Goal: Task Accomplishment & Management: Use online tool/utility

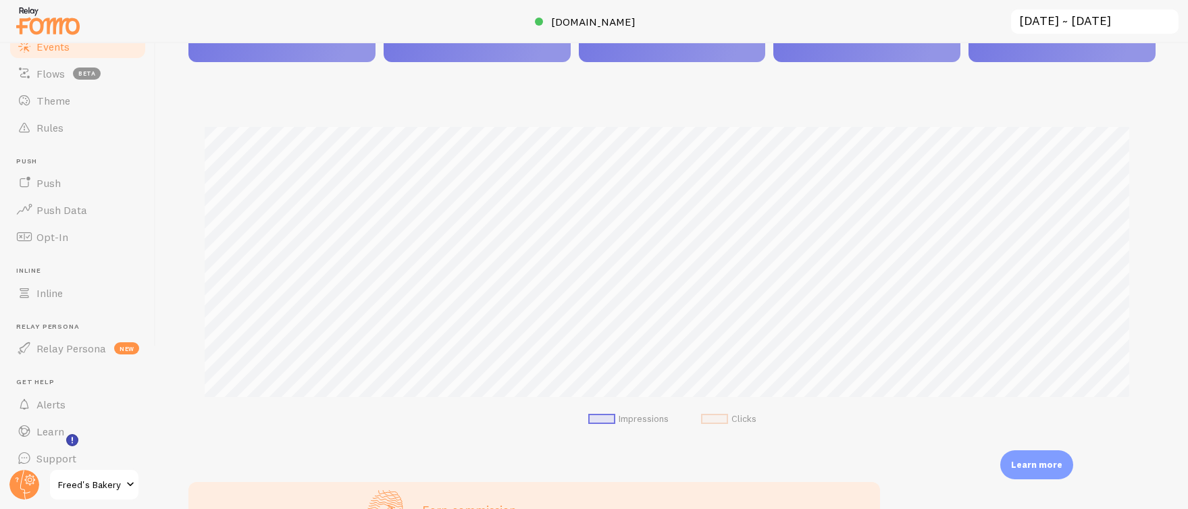
scroll to position [159, 0]
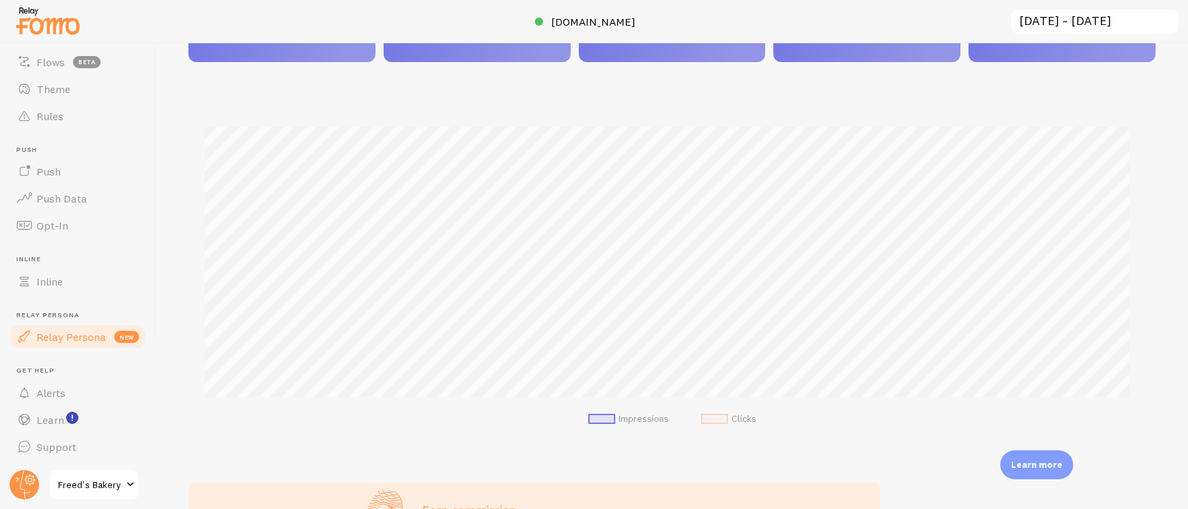
click at [57, 340] on span "Relay Persona" at bounding box center [71, 337] width 70 height 14
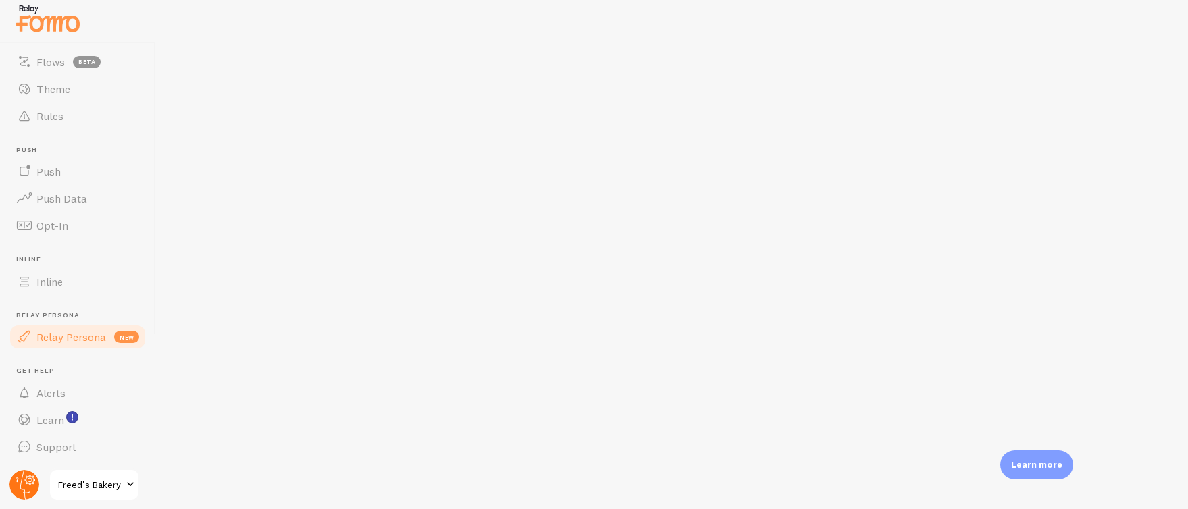
click at [24, 473] on circle at bounding box center [24, 485] width 30 height 30
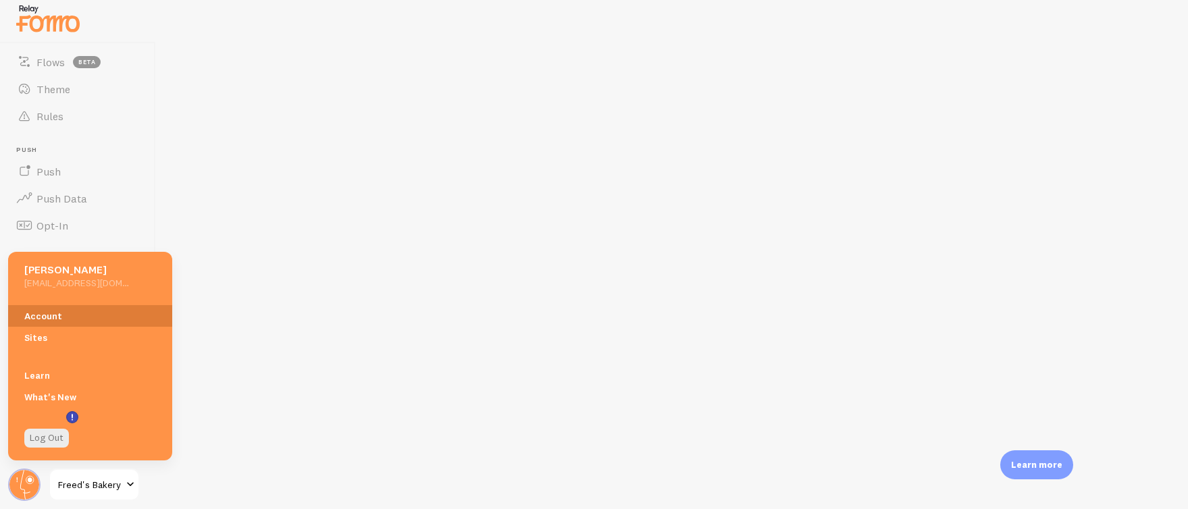
click at [64, 321] on link "Account" at bounding box center [90, 316] width 164 height 22
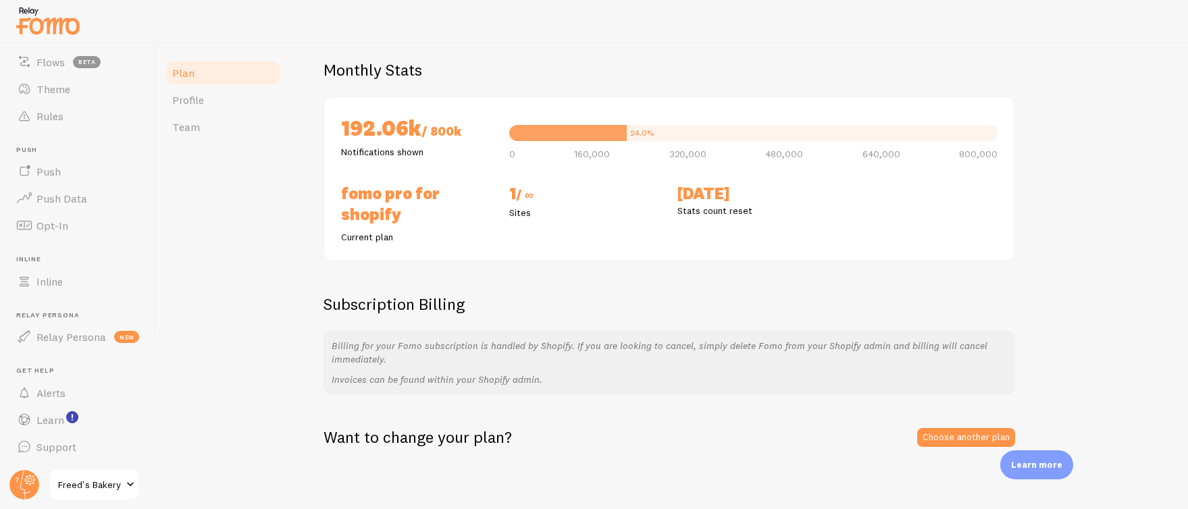
scroll to position [99, 0]
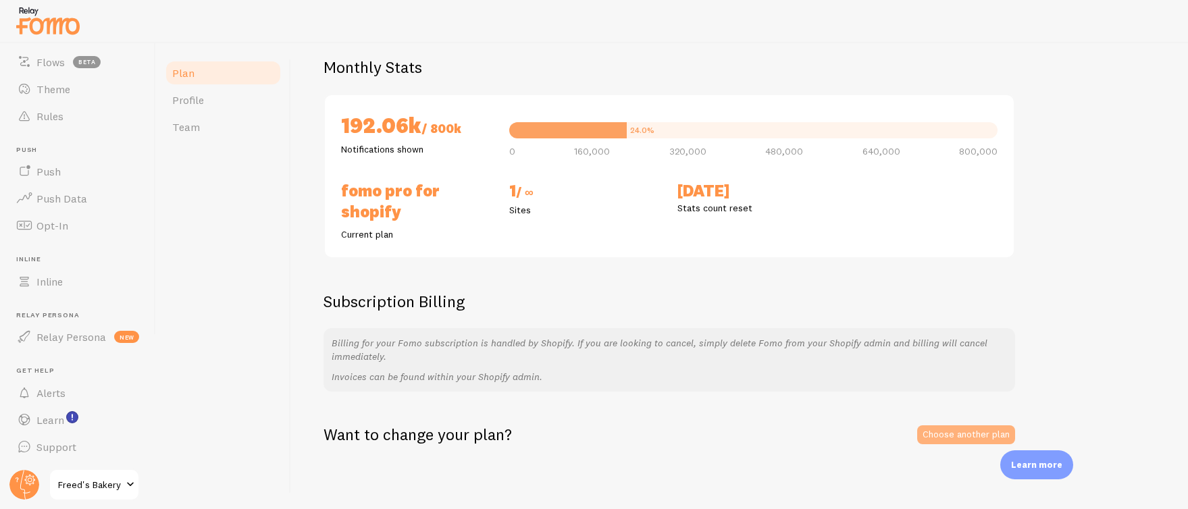
click at [970, 428] on link "Choose another plan" at bounding box center [966, 434] width 98 height 19
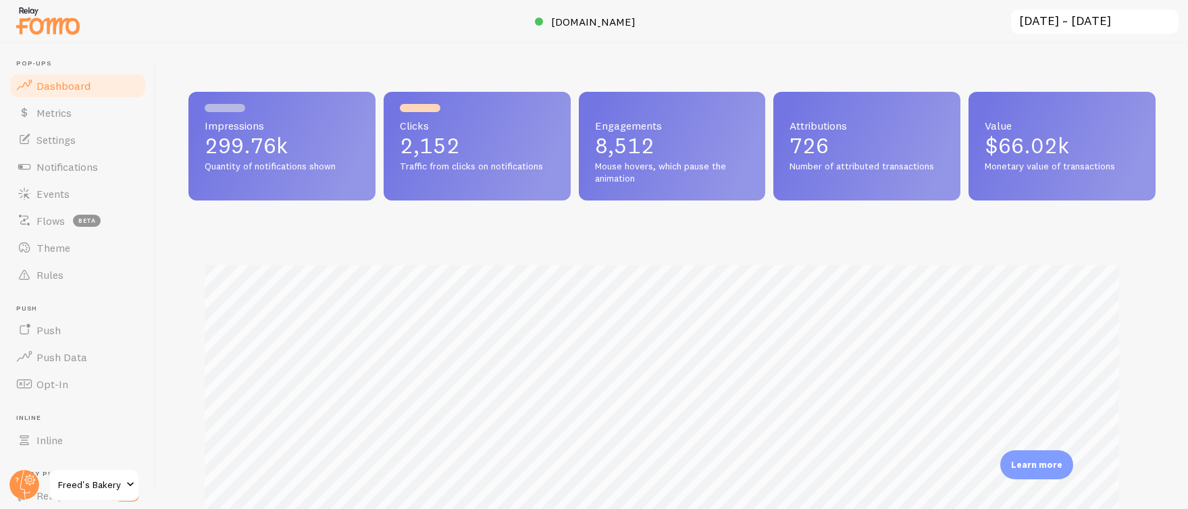
scroll to position [355, 957]
click at [44, 165] on span "Notifications" at bounding box center [66, 167] width 61 height 14
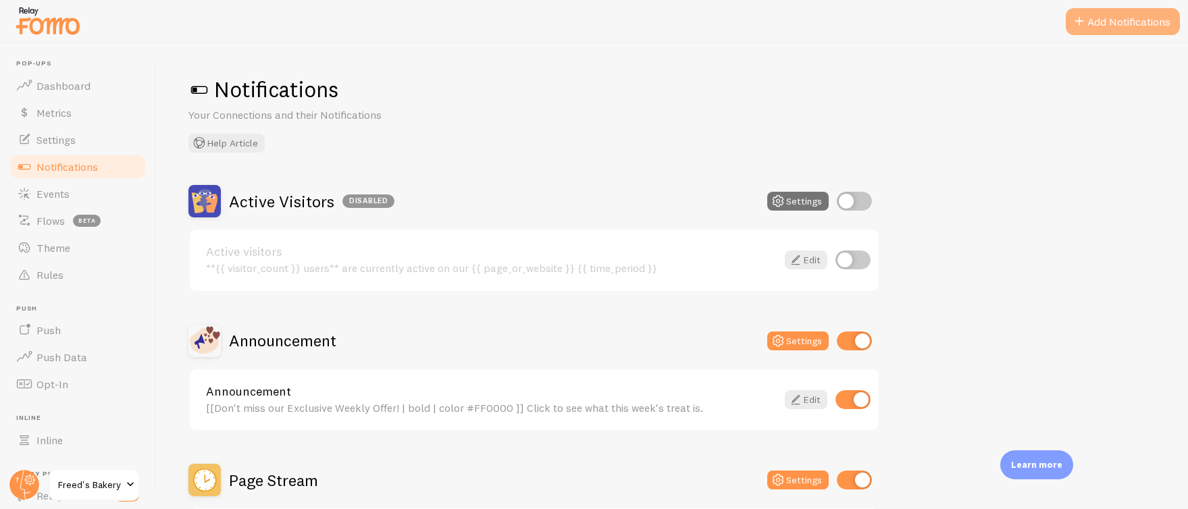
click at [1128, 34] on button "Add Notifications" at bounding box center [1123, 21] width 114 height 27
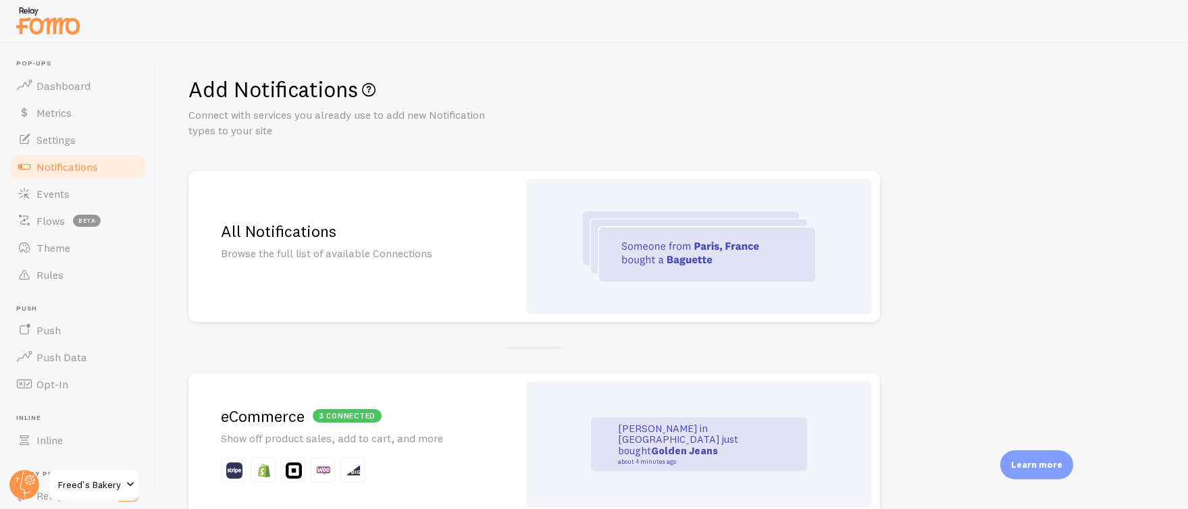
click at [309, 232] on h2 "All Notifications" at bounding box center [353, 231] width 265 height 21
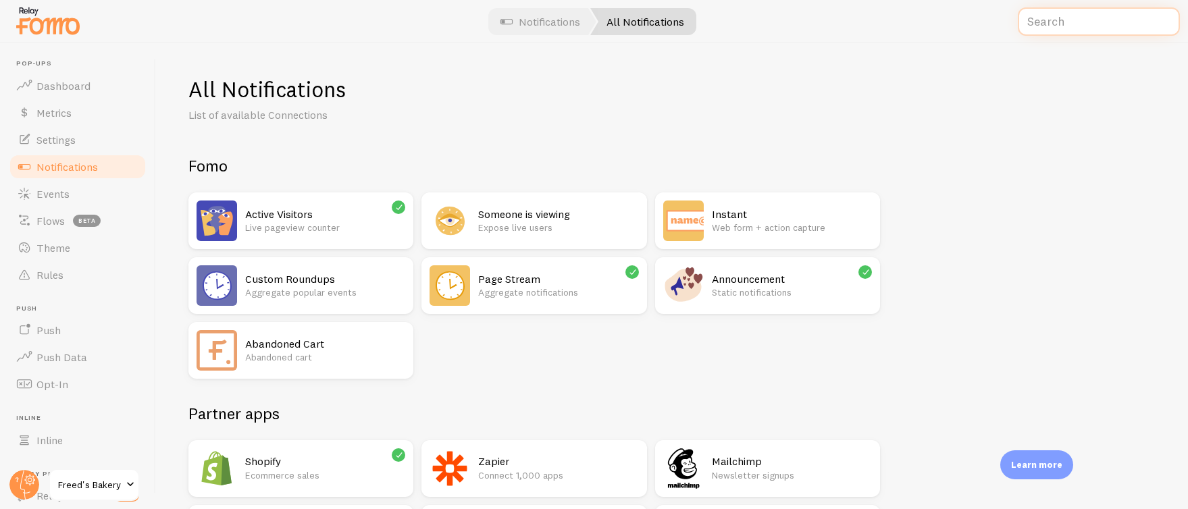
click at [1073, 14] on input "text" at bounding box center [1099, 21] width 162 height 29
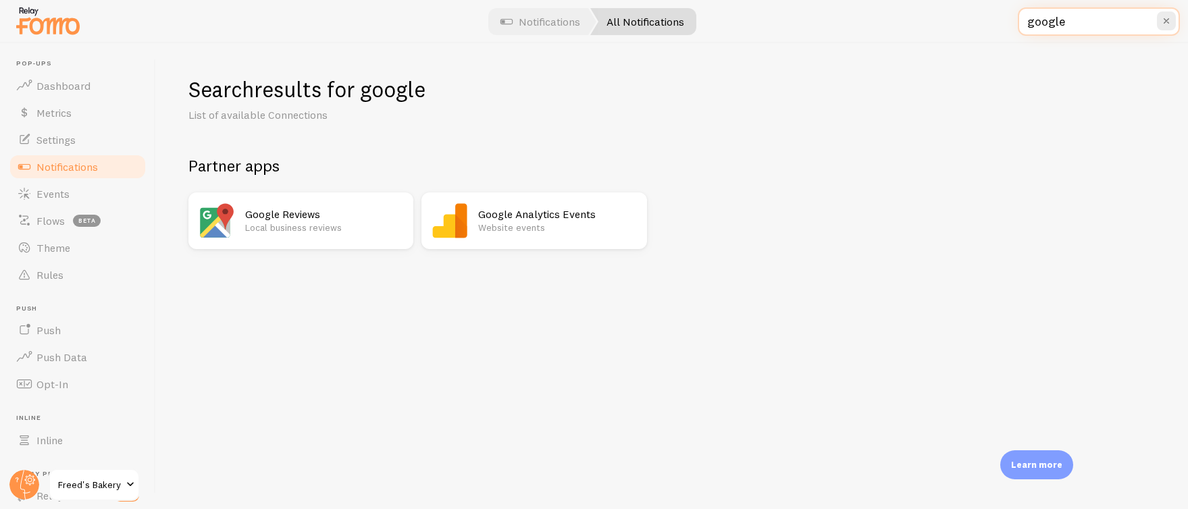
type input "google"
click at [306, 226] on p "Local business reviews" at bounding box center [325, 228] width 160 height 14
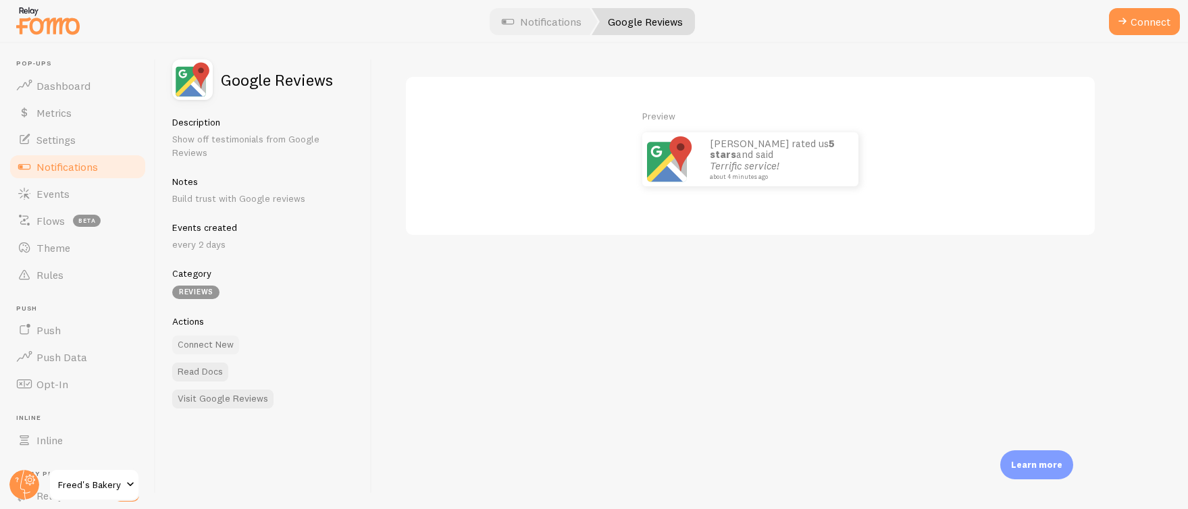
click at [218, 336] on button "Connect New" at bounding box center [205, 345] width 67 height 19
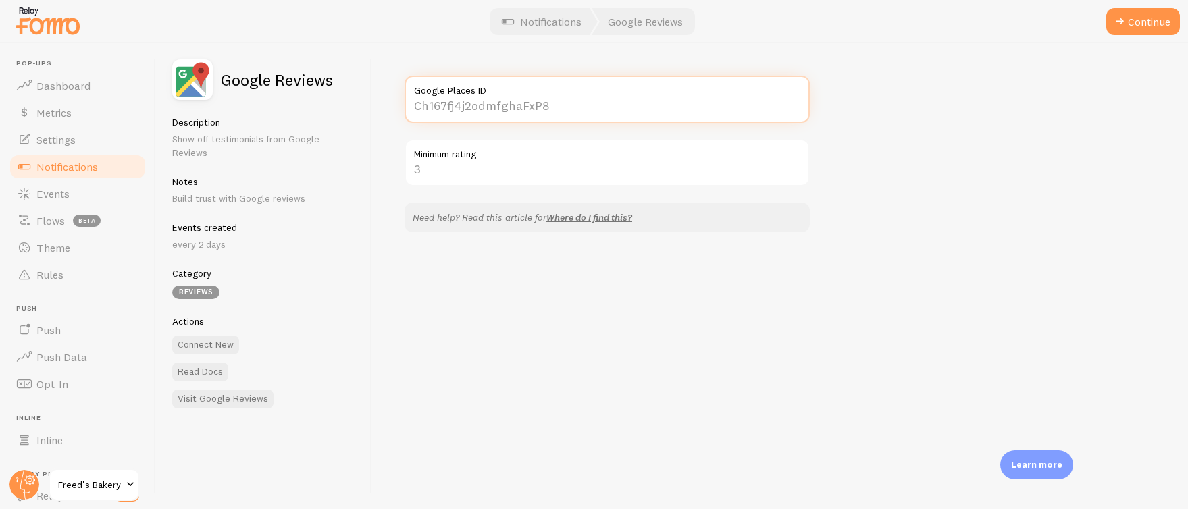
click at [515, 106] on input "Google Places ID" at bounding box center [606, 99] width 405 height 47
click at [210, 363] on link "Read Docs" at bounding box center [200, 372] width 56 height 19
click at [469, 103] on input "Google Places ID" at bounding box center [606, 99] width 405 height 47
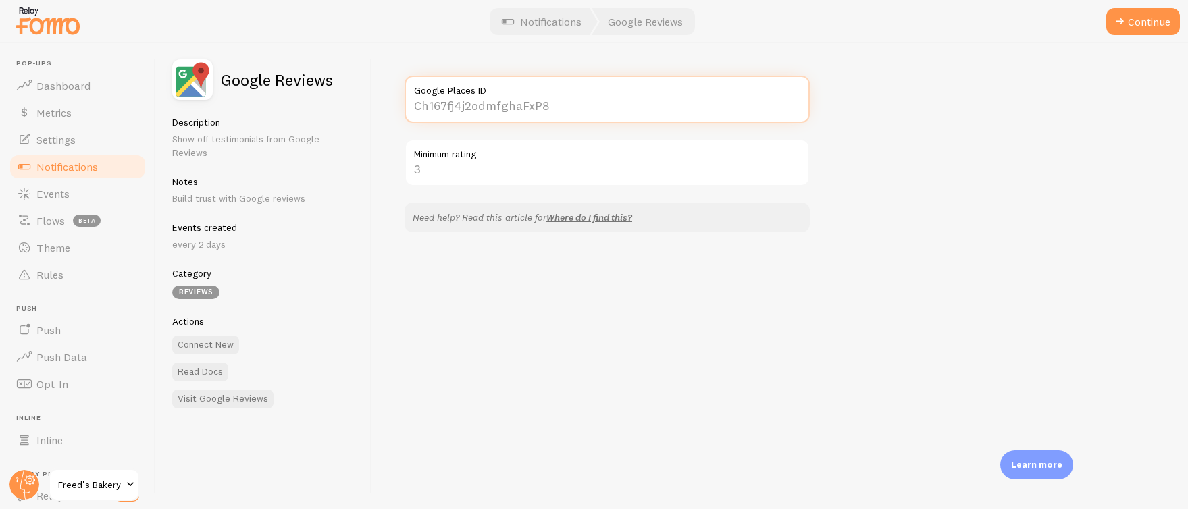
paste input "Place ID: ChIJrxKCyxfFyIARo17Ru9qDLDk"
click at [468, 102] on input "Place ID: ChIJrxKCyxfFyIARo17Ru9qDLDk" at bounding box center [606, 99] width 405 height 47
type input "ChIJrxKCyxfFyIARo17Ru9qDLDk"
click at [427, 167] on input "Minimum rating" at bounding box center [606, 162] width 405 height 47
type input "5"
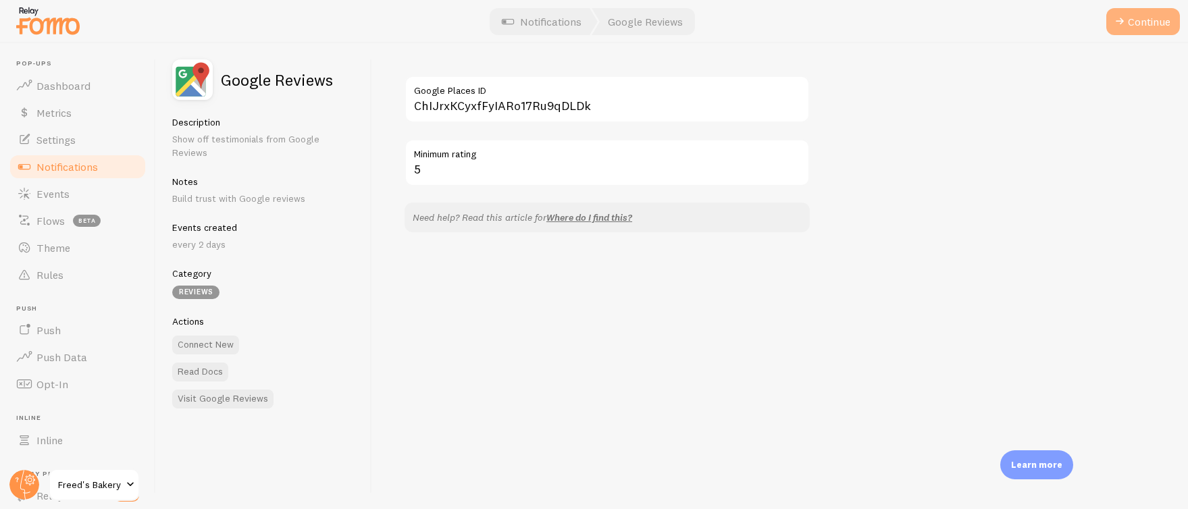
click at [1121, 24] on span at bounding box center [1120, 22] width 16 height 16
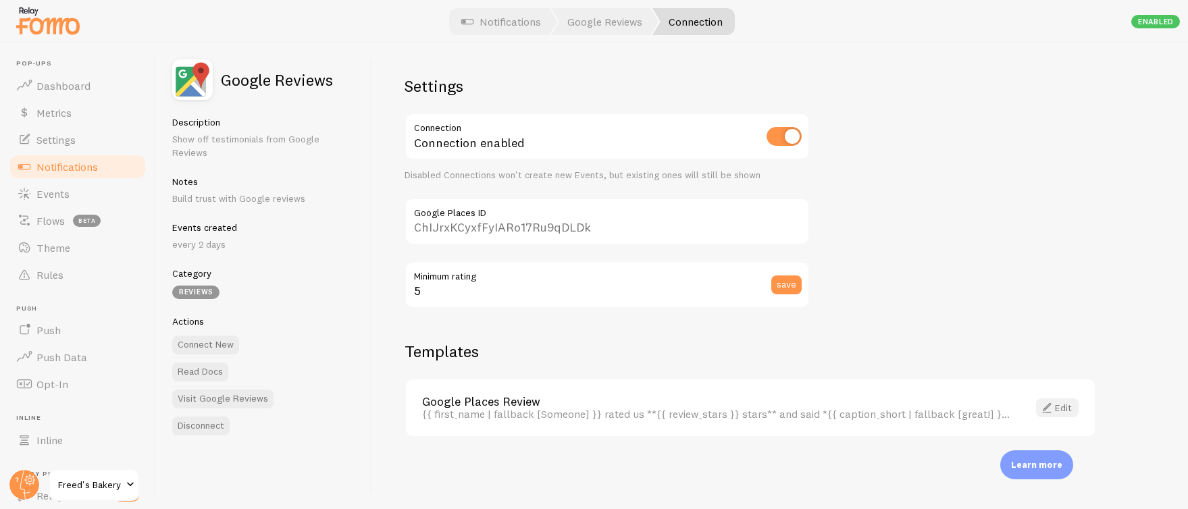
click at [1059, 407] on link "Edit" at bounding box center [1057, 407] width 43 height 19
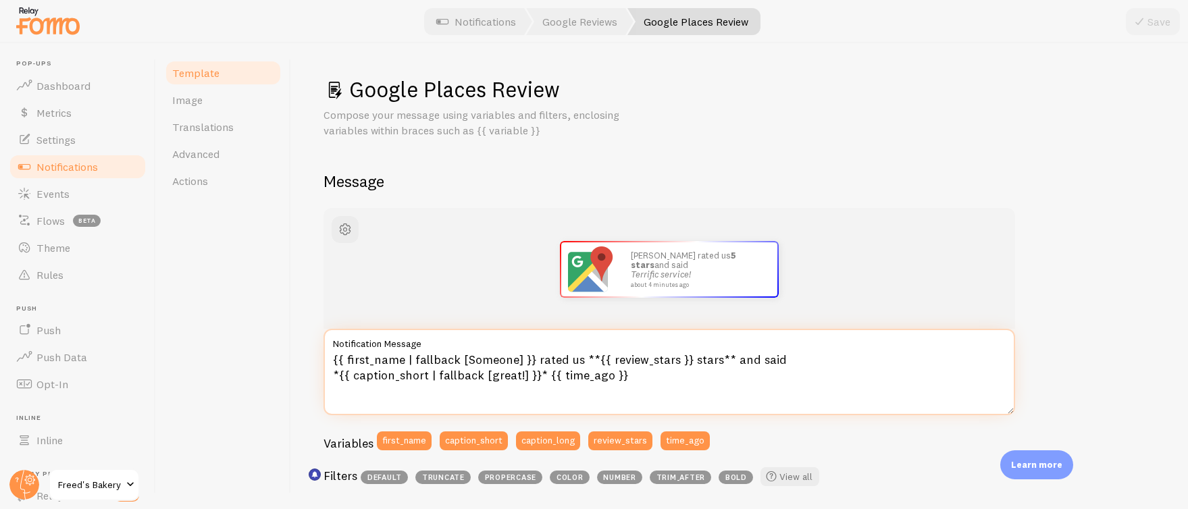
click at [514, 373] on textarea "{{ first_name | fallback [Someone] }} rated us **{{ review_stars }} stars** and…" at bounding box center [668, 372] width 691 height 86
type textarea "{{ first_name | fallback [Someone] }} rated us **{{ review_stars }} stars** and…"
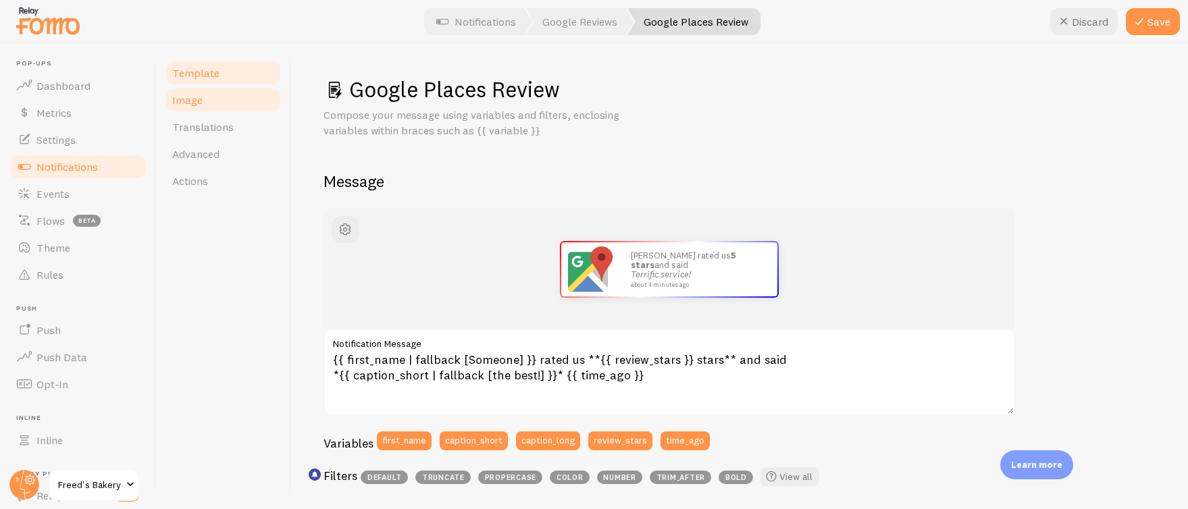
click at [199, 99] on span "Image" at bounding box center [187, 100] width 30 height 14
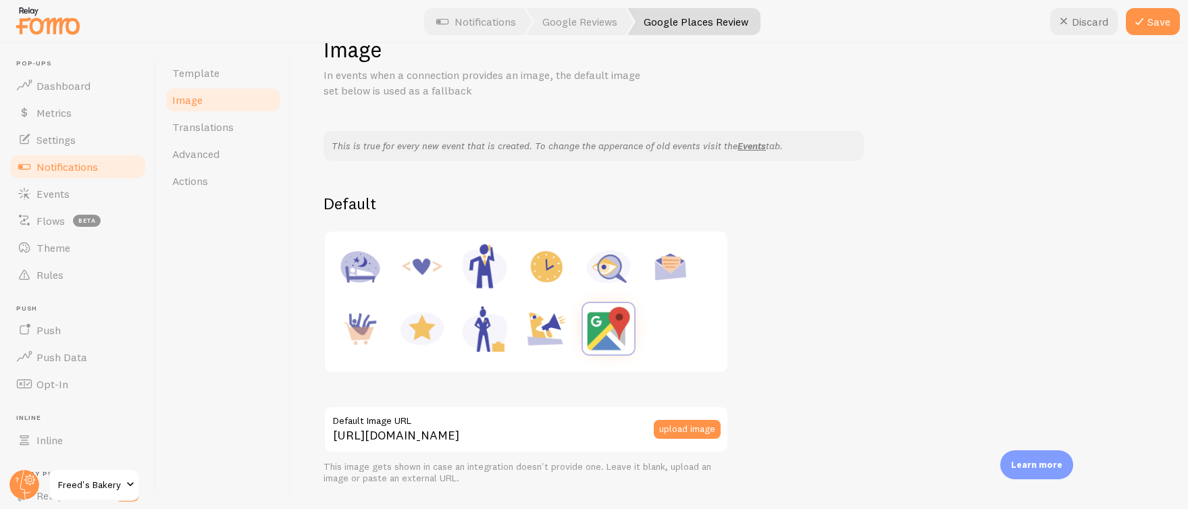
scroll to position [176, 0]
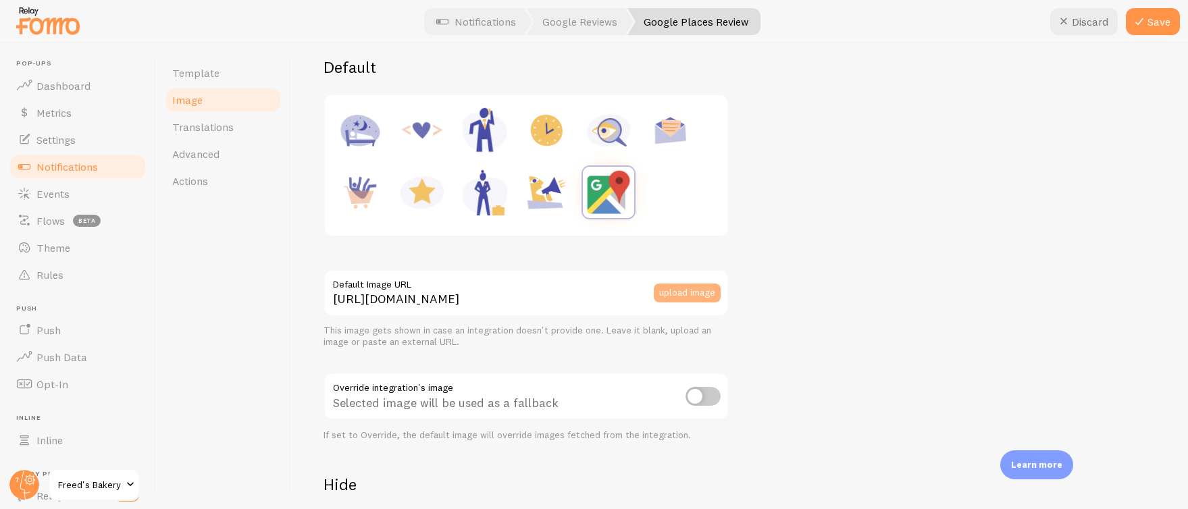
click at [691, 294] on button "upload image" at bounding box center [687, 293] width 67 height 19
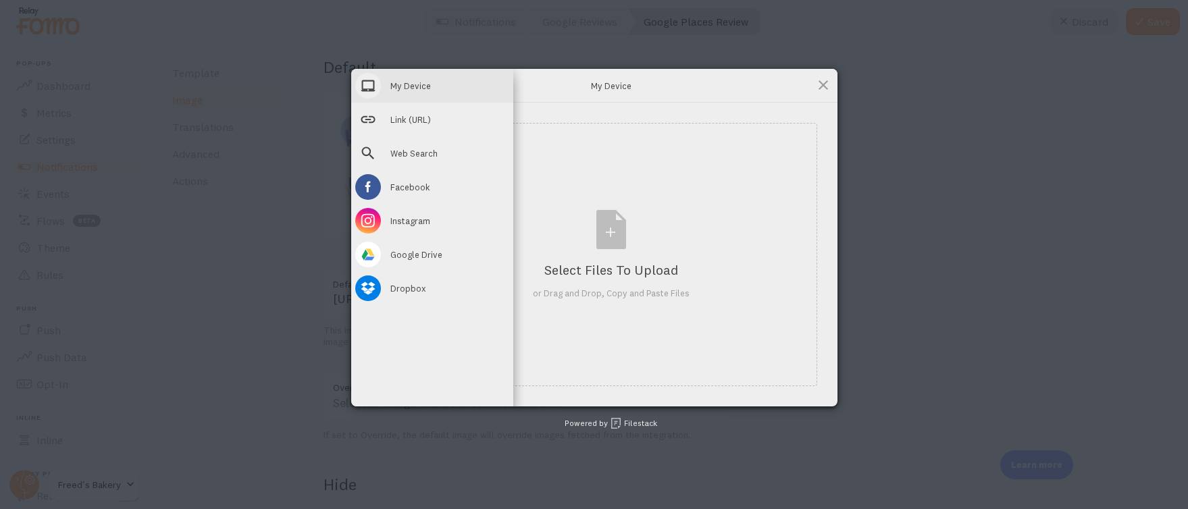
click at [398, 86] on span "My Device" at bounding box center [410, 86] width 41 height 12
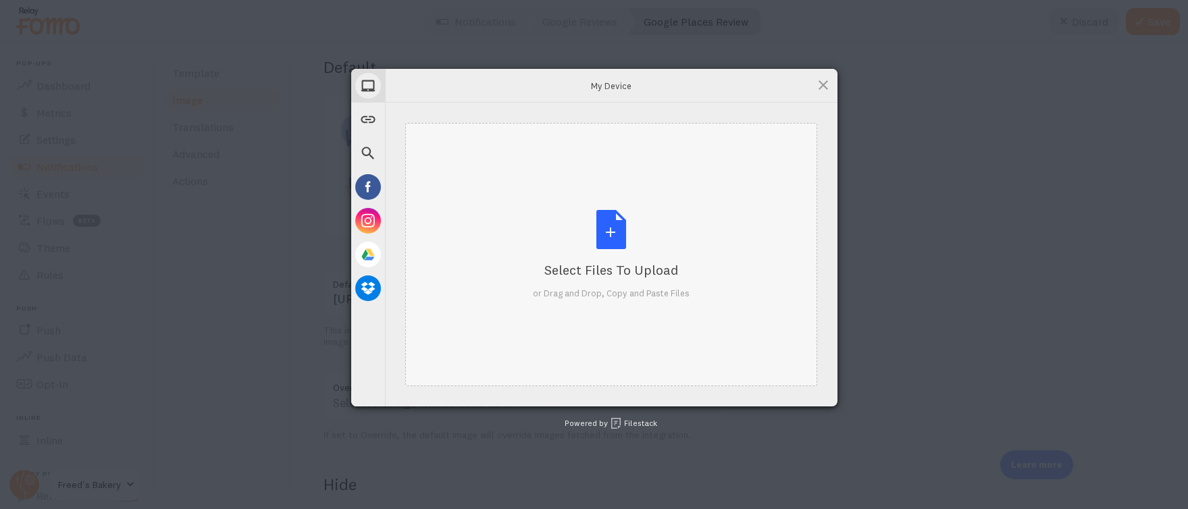
click at [621, 238] on div "Select Files to Upload or Drag and Drop, Copy and Paste Files" at bounding box center [611, 255] width 157 height 90
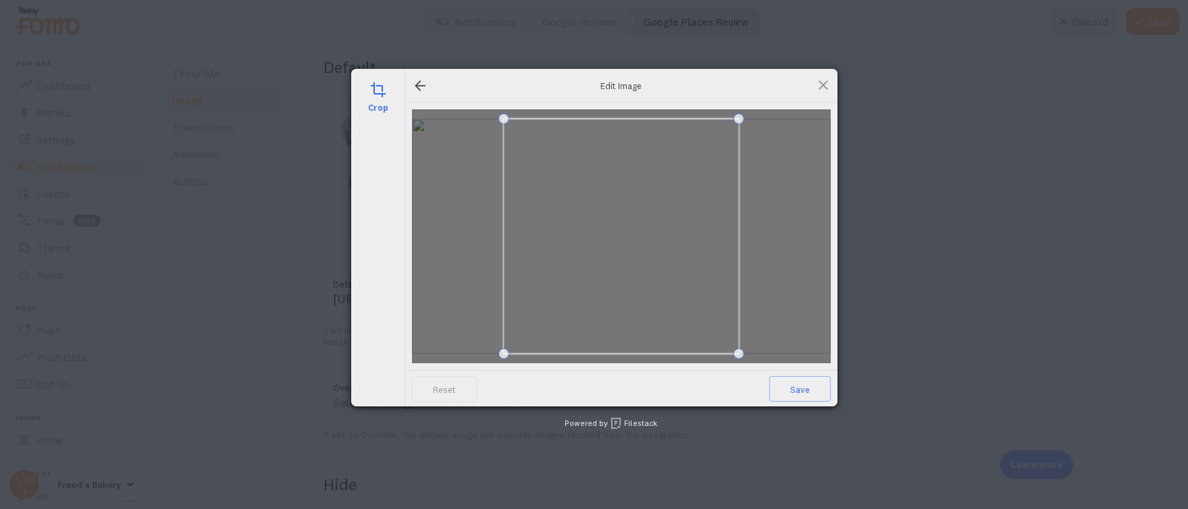
click at [751, 357] on div at bounding box center [621, 236] width 419 height 254
click at [779, 358] on div at bounding box center [621, 236] width 419 height 254
click at [665, 284] on span at bounding box center [625, 236] width 235 height 235
click at [880, 383] on div "crop Edit Image Reset Save Powered by Filestack" at bounding box center [594, 254] width 1188 height 509
click at [689, 272] on div at bounding box center [599, 209] width 180 height 180
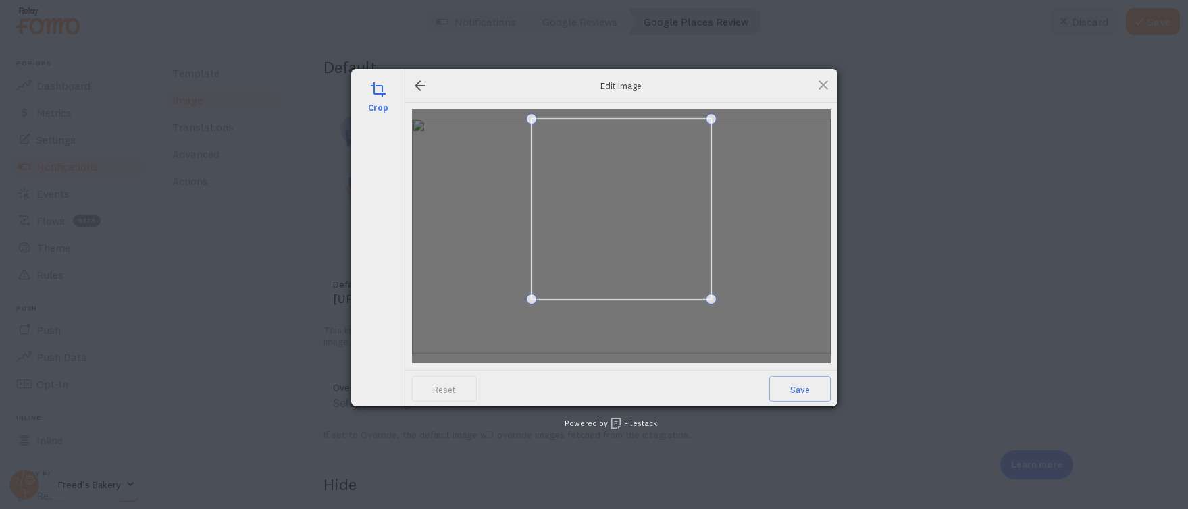
click at [656, 264] on span at bounding box center [621, 209] width 180 height 180
click at [822, 88] on span at bounding box center [823, 85] width 15 height 15
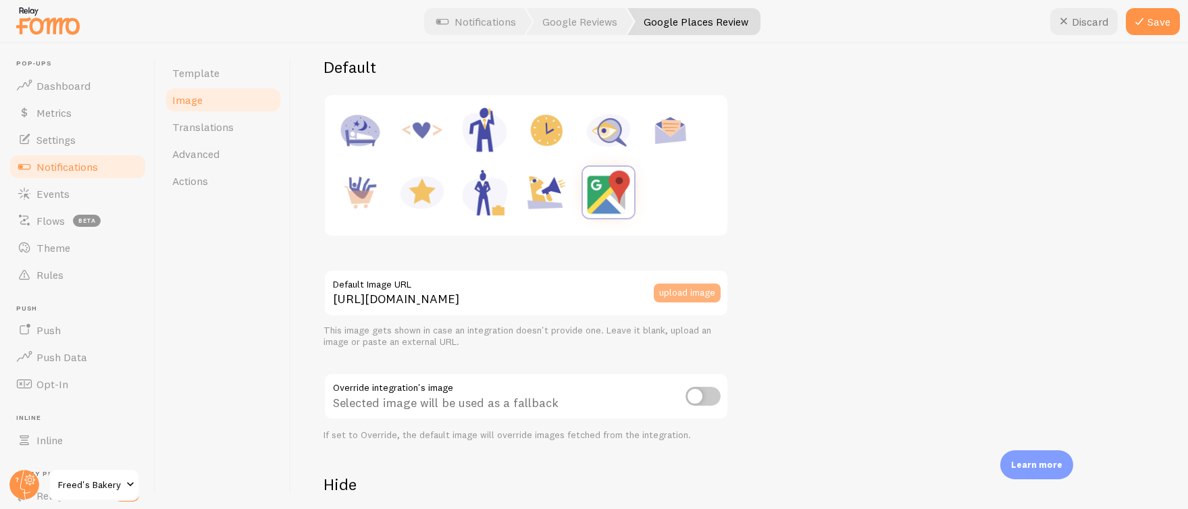
click at [664, 296] on button "upload image" at bounding box center [687, 293] width 67 height 19
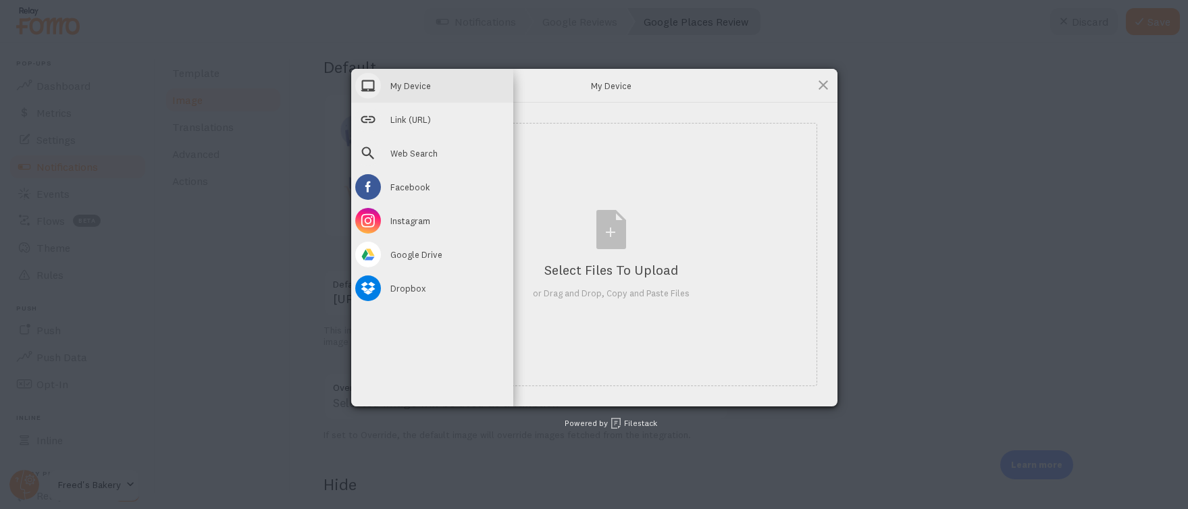
click at [411, 83] on span "My Device" at bounding box center [410, 86] width 41 height 12
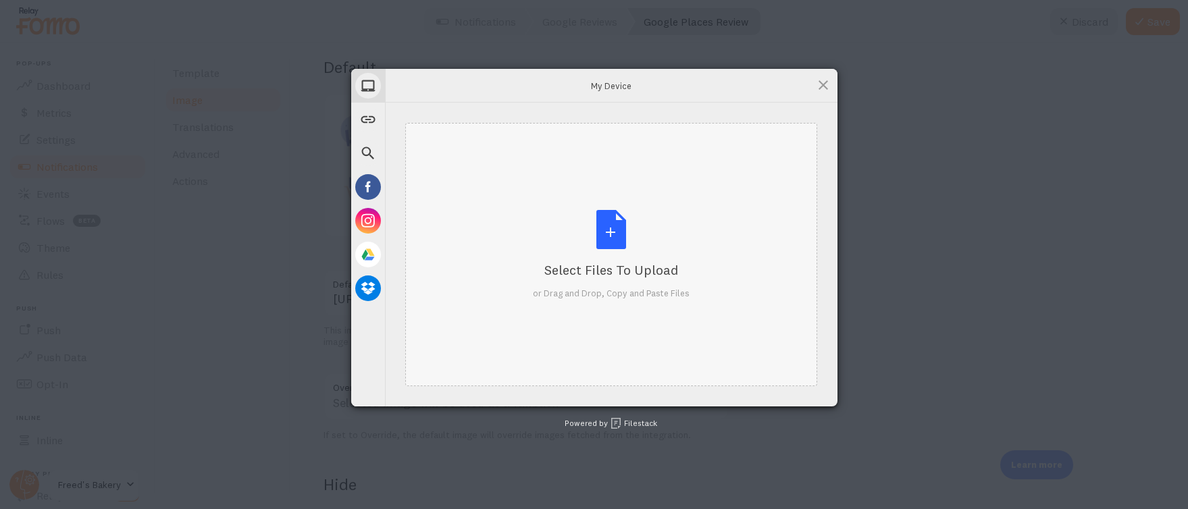
click at [574, 232] on div "Select Files to Upload or Drag and Drop, Copy and Paste Files" at bounding box center [611, 255] width 157 height 90
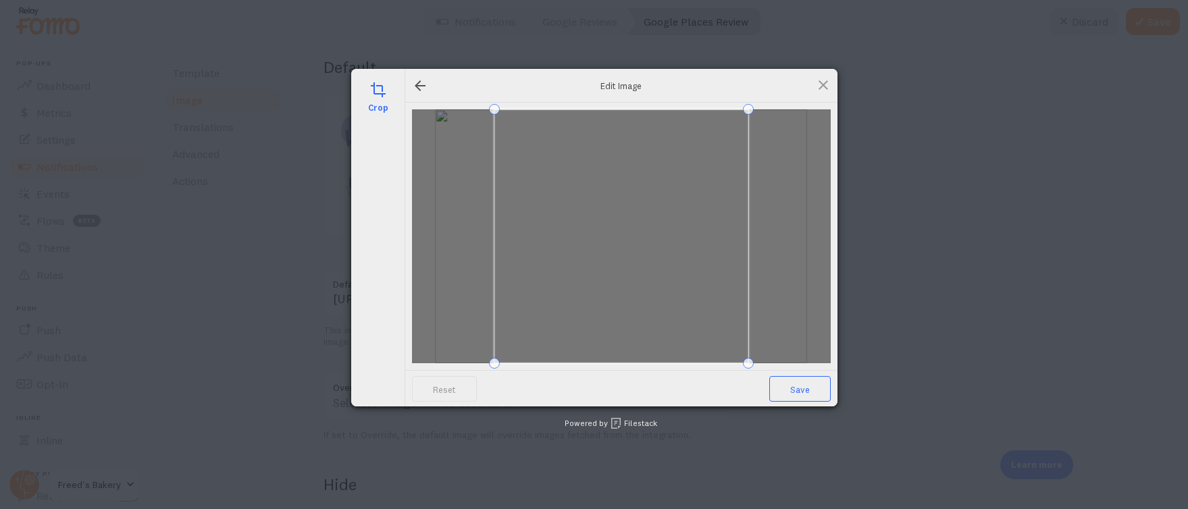
click at [803, 391] on span "Save" at bounding box center [799, 389] width 61 height 26
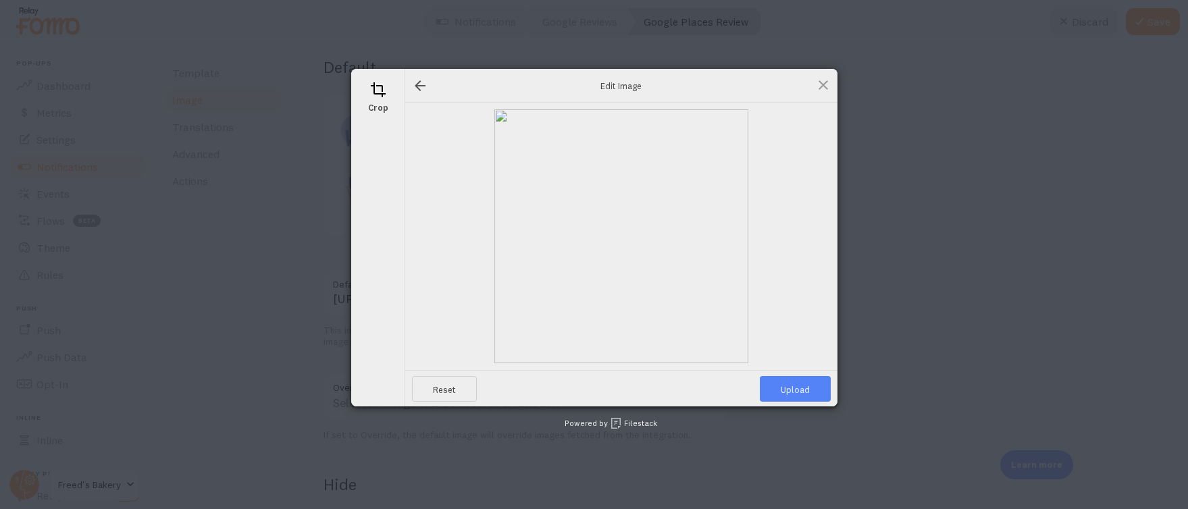
click at [800, 396] on span "Upload" at bounding box center [795, 389] width 71 height 26
type input "[URL][DOMAIN_NAME][DOMAIN_NAME]"
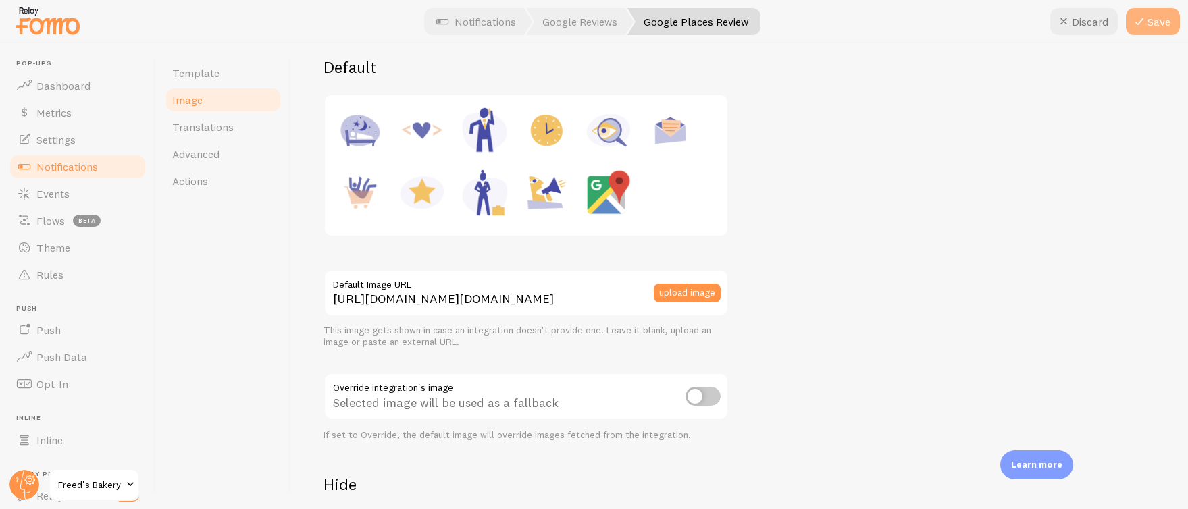
click at [1157, 22] on button "Save" at bounding box center [1153, 21] width 54 height 27
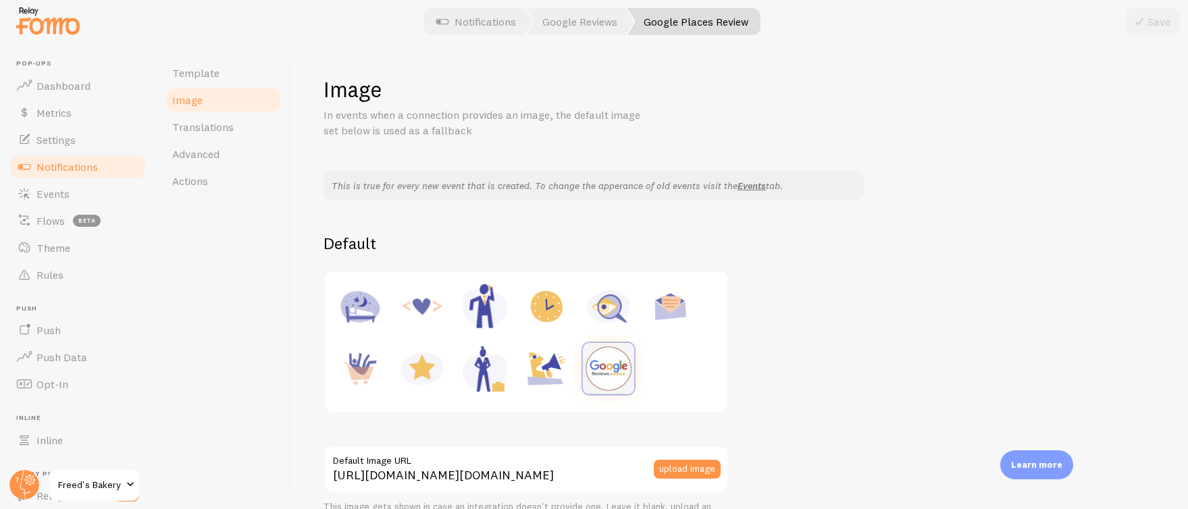
click at [612, 367] on img at bounding box center [608, 368] width 51 height 51
click at [187, 66] on span "Template" at bounding box center [195, 73] width 47 height 14
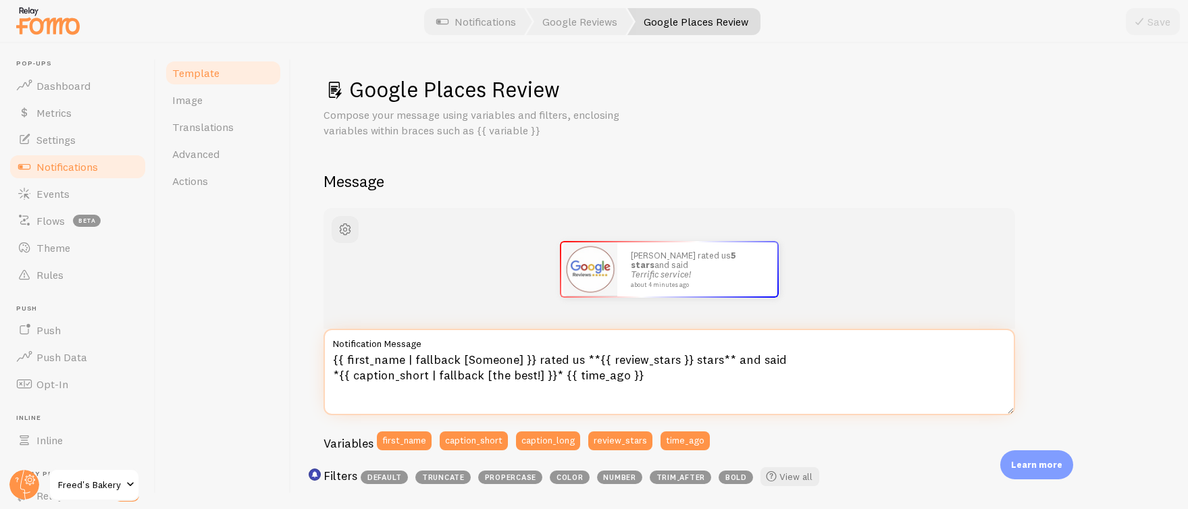
click at [488, 377] on textarea "{{ first_name | fallback [Someone] }} rated us **{{ review_stars }} stars** and…" at bounding box center [668, 372] width 691 height 86
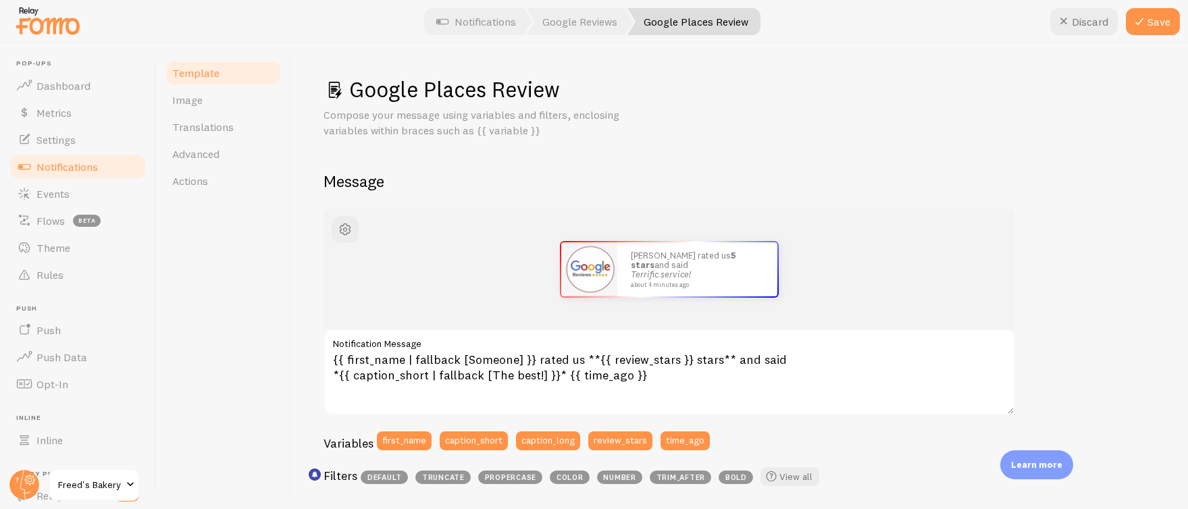
click at [1166, 59] on div "Google Places Review Compose your message using variables and filters, enclosin…" at bounding box center [739, 276] width 897 height 466
click at [1151, 31] on button "Save" at bounding box center [1153, 21] width 54 height 27
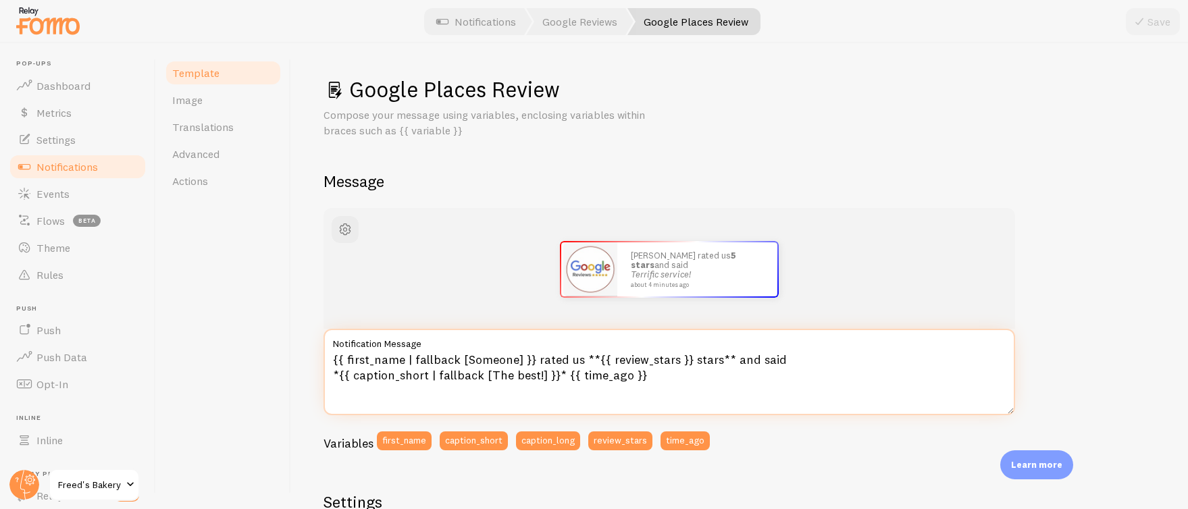
click at [671, 359] on textarea "{{ first_name | fallback [Someone] }} rated us **{{ review_stars }} stars** and…" at bounding box center [668, 372] width 691 height 86
drag, startPoint x: 689, startPoint y: 359, endPoint x: 707, endPoint y: 343, distance: 24.4
click at [689, 359] on textarea "{{ first_name | fallback [Someone] }} rated us **{{ review_stars | # }} stars**…" at bounding box center [668, 372] width 691 height 86
paste textarea "#fec76f"
click at [690, 359] on textarea "{{ first_name | fallback [Someone] }} rated us **{{ review_stars | ##fec76f }} …" at bounding box center [668, 372] width 691 height 86
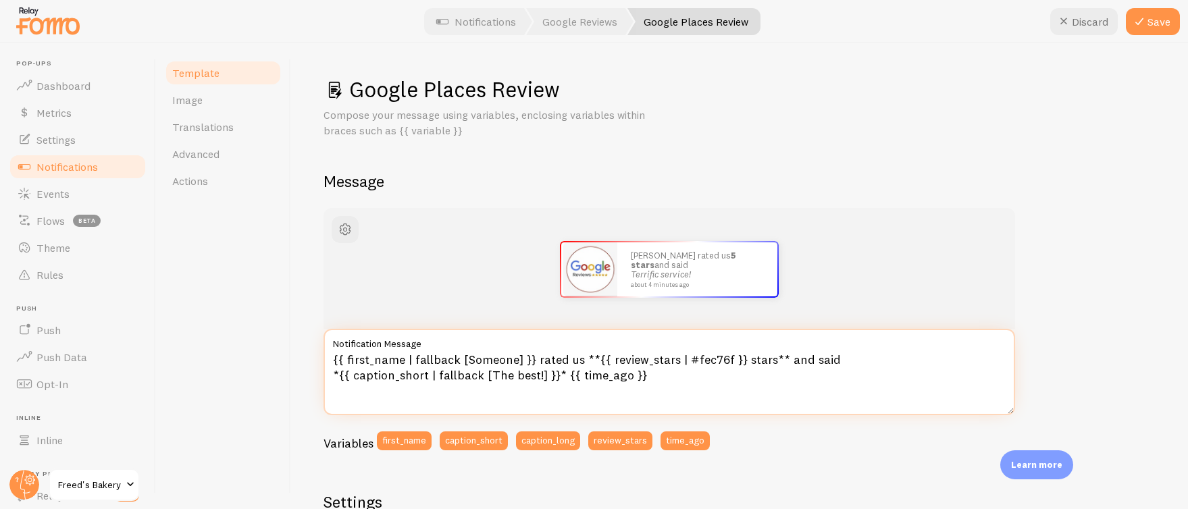
click at [733, 377] on textarea "{{ first_name | fallback [Someone] }} rated us **{{ review_stars | #fec76f }} s…" at bounding box center [668, 372] width 691 height 86
click at [738, 400] on textarea "{{ first_name | fallback [Someone] }} rated us **{{ review_stars | #fec76f }} s…" at bounding box center [668, 372] width 691 height 86
click at [712, 402] on textarea "{{ first_name | fallback [Someone] }} rated us **{{ review_stars | #fec76f }} s…" at bounding box center [668, 372] width 691 height 86
click at [681, 357] on textarea "{{ first_name | fallback [Someone] }} rated us **{{ review_stars | #fec76f }} s…" at bounding box center [668, 372] width 691 height 86
click at [769, 391] on textarea "{{ first_name | fallback [Someone] }} rated us **{{ review_stars | color #fec76…" at bounding box center [668, 372] width 691 height 86
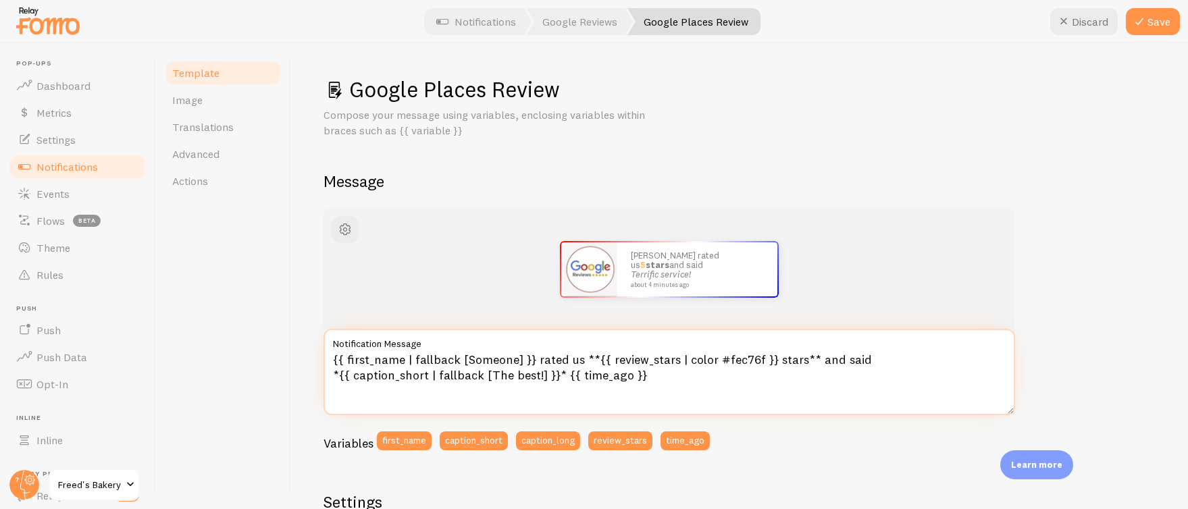
click at [755, 359] on textarea "{{ first_name | fallback [Someone] }} rated us **{{ review_stars | color #fec76…" at bounding box center [668, 372] width 691 height 86
click at [712, 363] on textarea "{{ first_name | fallback [Someone] }} rated us **{{ review_stars }} stars** and…" at bounding box center [668, 372] width 691 height 86
click at [691, 361] on textarea "{{ first_name | fallback [Someone] }} rated us **{{ review_stars }} ⭐️** and sa…" at bounding box center [668, 372] width 691 height 86
paste textarea "⭐️"
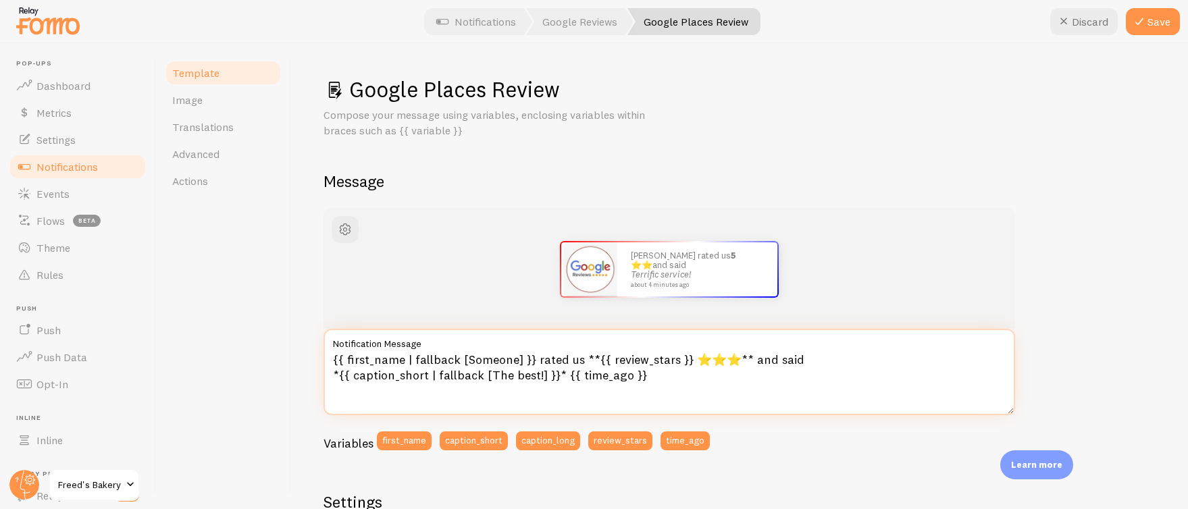
paste textarea "⭐️"
click at [806, 359] on textarea "{{ first_name | fallback [Someone] }} rated us **{{ review_stars }} ⭐️⭐️⭐️⭐️** …" at bounding box center [668, 372] width 691 height 86
type textarea "{{ first_name | fallback [Someone] }} rated us **{{ review_stars }} ⭐️⭐️⭐️⭐️** …"
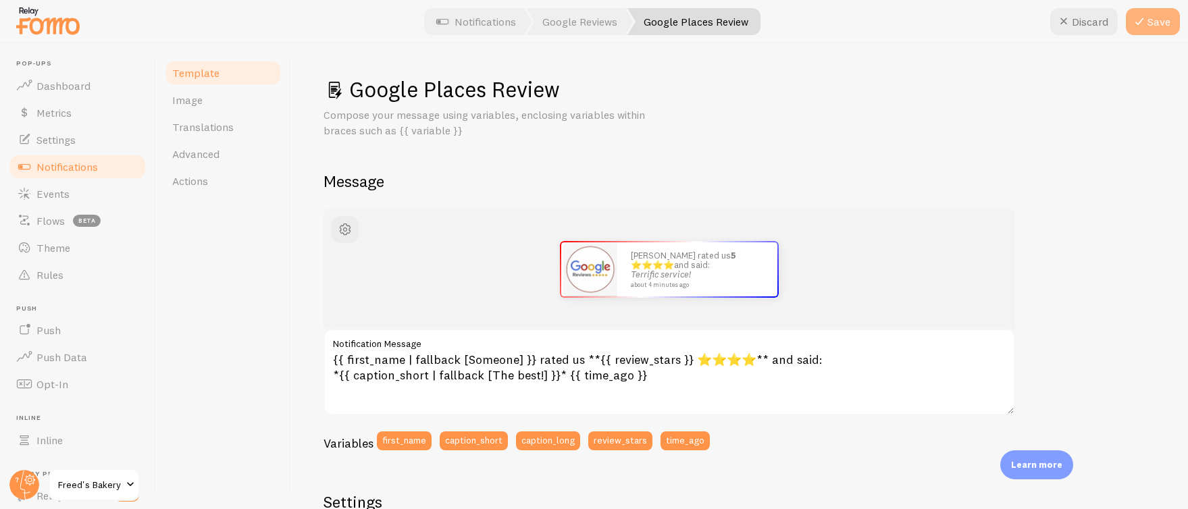
click at [1158, 20] on button "Save" at bounding box center [1153, 21] width 54 height 27
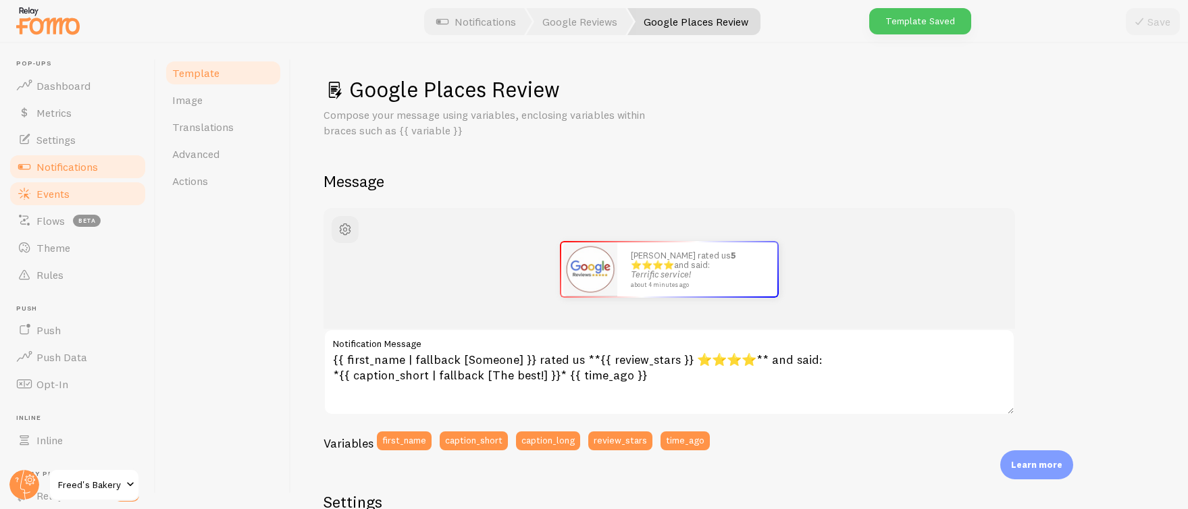
click at [90, 190] on link "Events" at bounding box center [77, 193] width 139 height 27
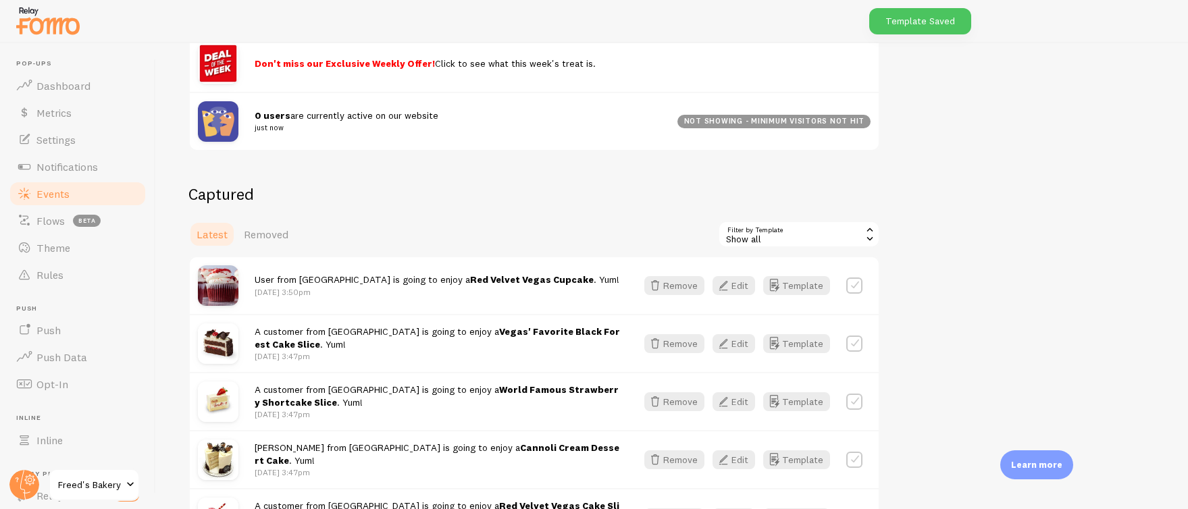
scroll to position [220, 0]
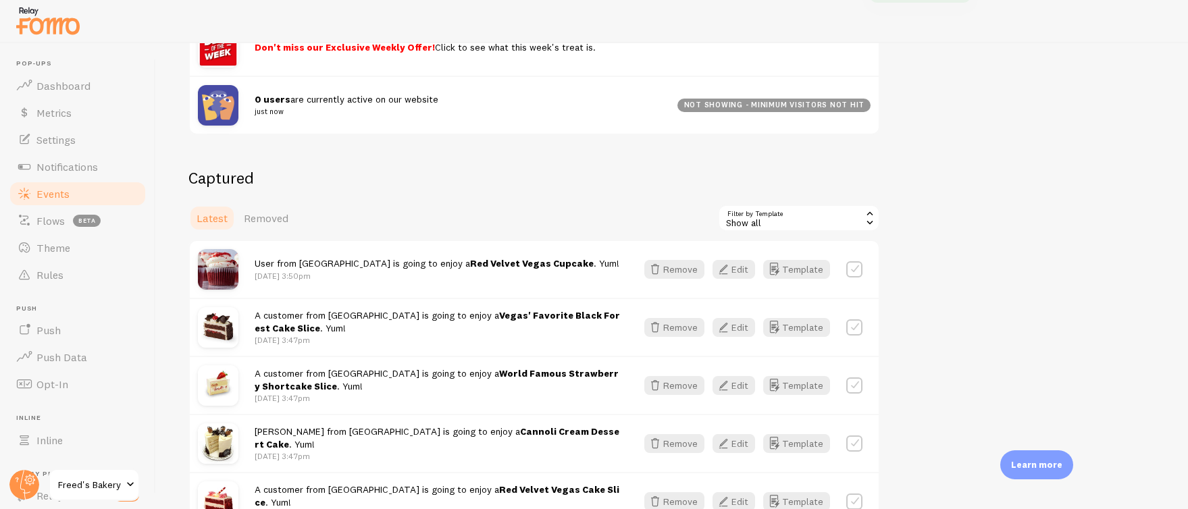
click at [783, 219] on div "Show all" at bounding box center [799, 218] width 162 height 27
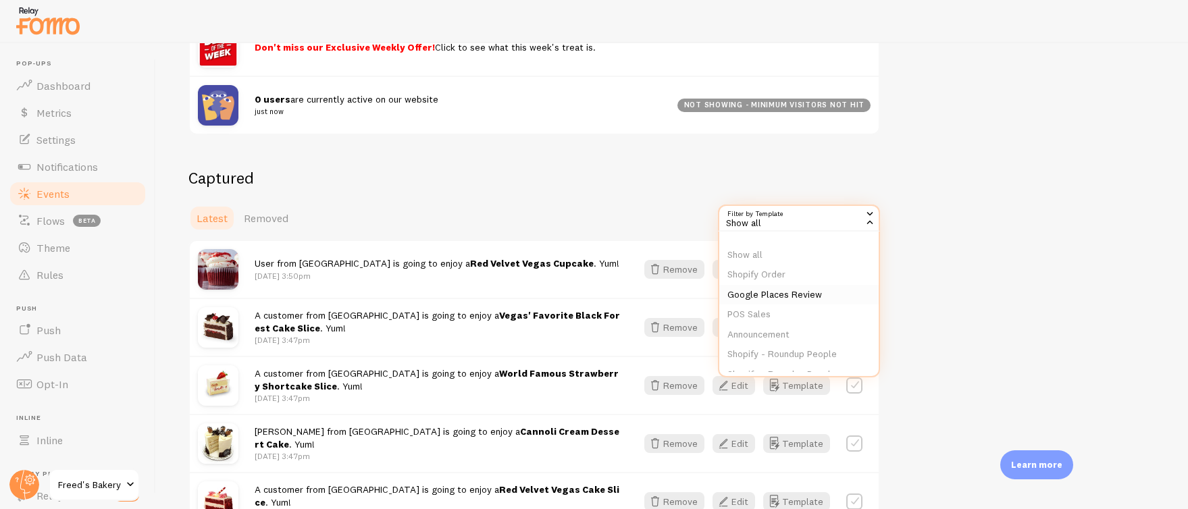
click at [795, 292] on li "Google Places Review" at bounding box center [798, 295] width 159 height 20
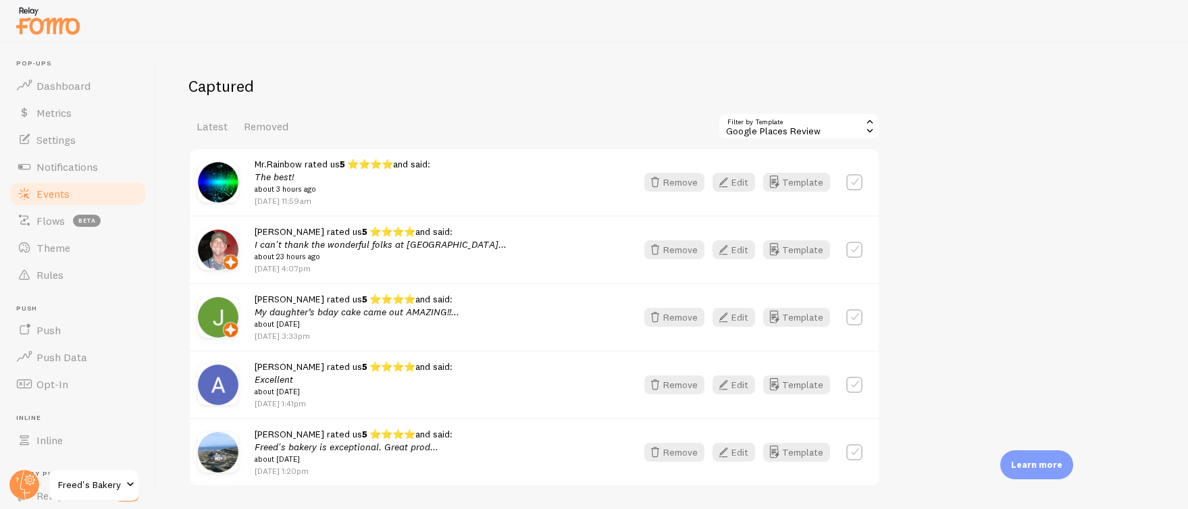
scroll to position [322, 0]
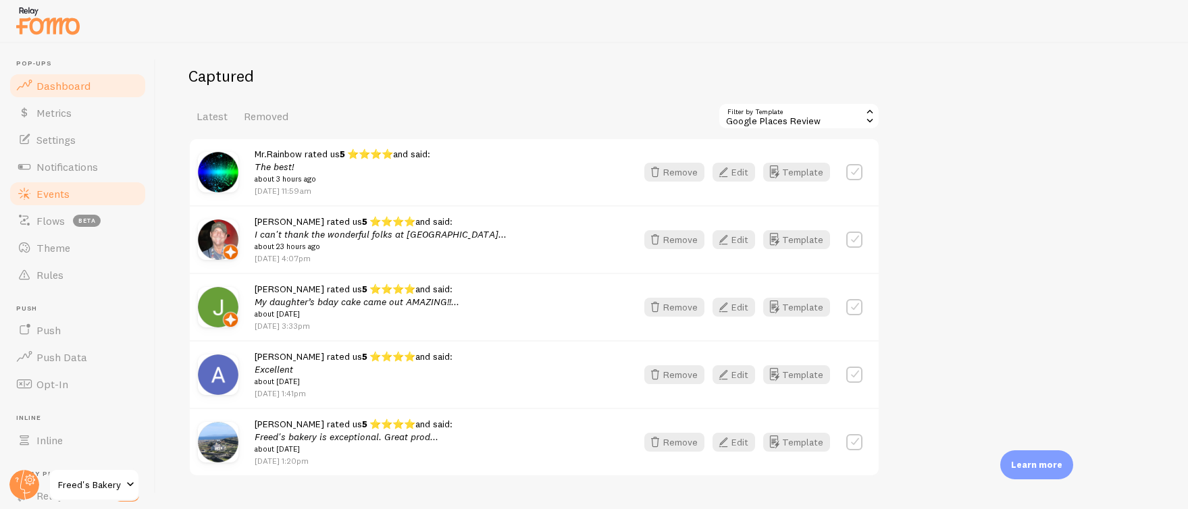
click at [74, 85] on span "Dashboard" at bounding box center [63, 86] width 54 height 14
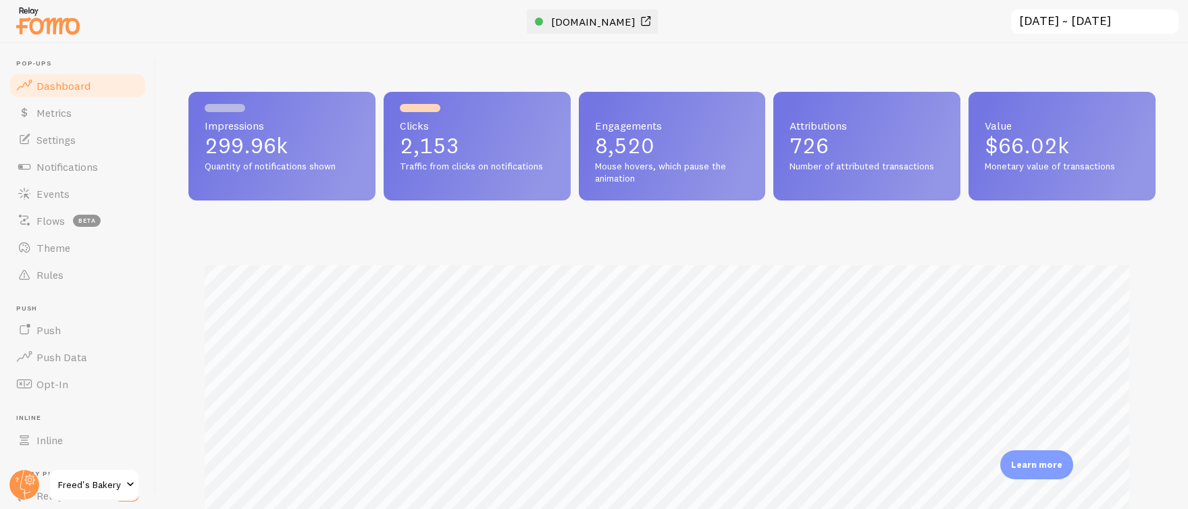
scroll to position [355, 957]
click at [579, 23] on span "[DOMAIN_NAME]" at bounding box center [593, 22] width 84 height 14
click at [76, 172] on span "Notifications" at bounding box center [66, 167] width 61 height 14
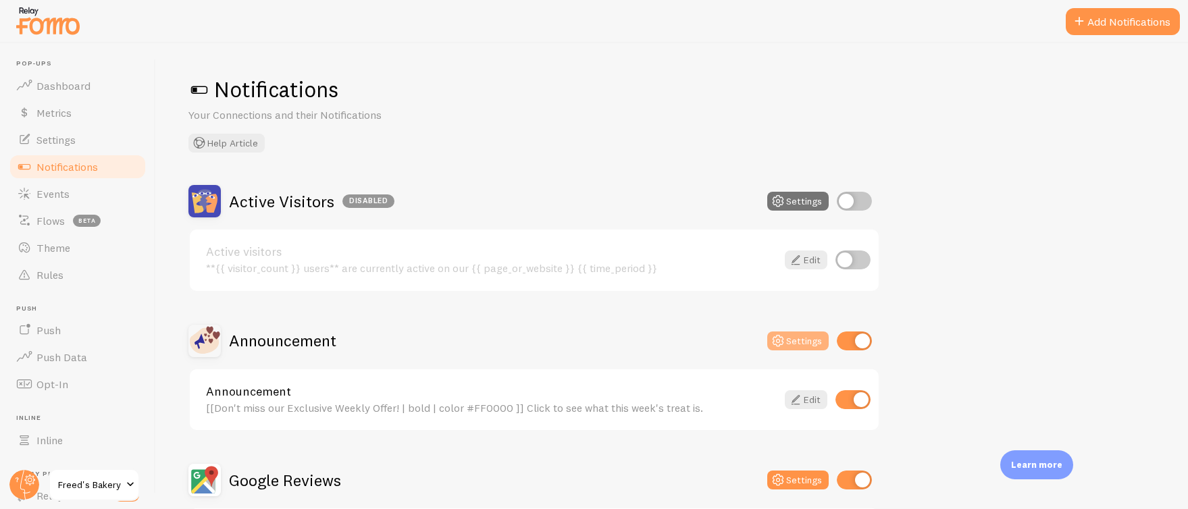
click at [800, 337] on button "Settings" at bounding box center [797, 341] width 61 height 19
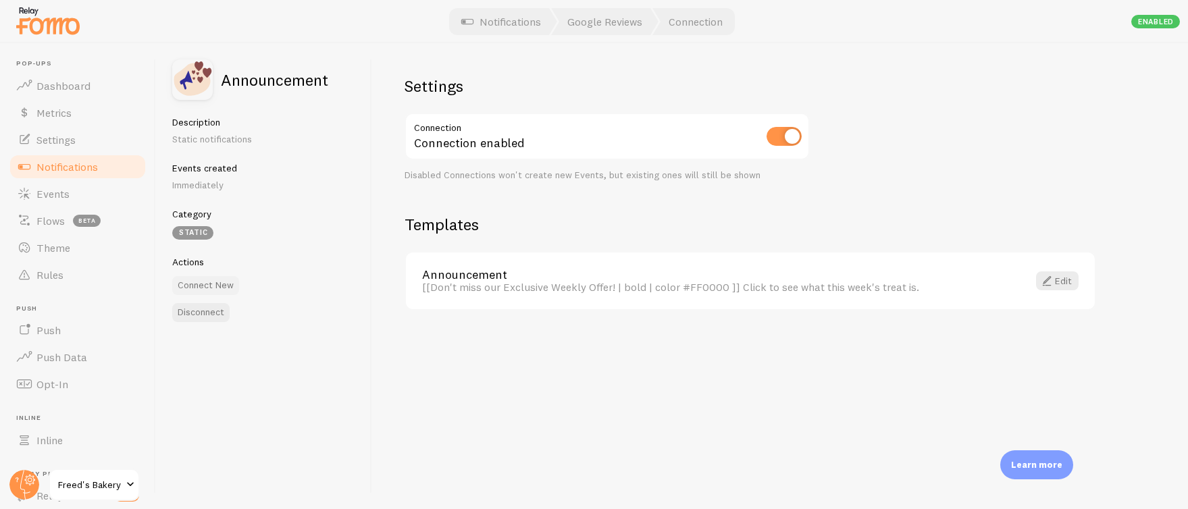
click at [214, 286] on button "Connect New" at bounding box center [205, 285] width 67 height 19
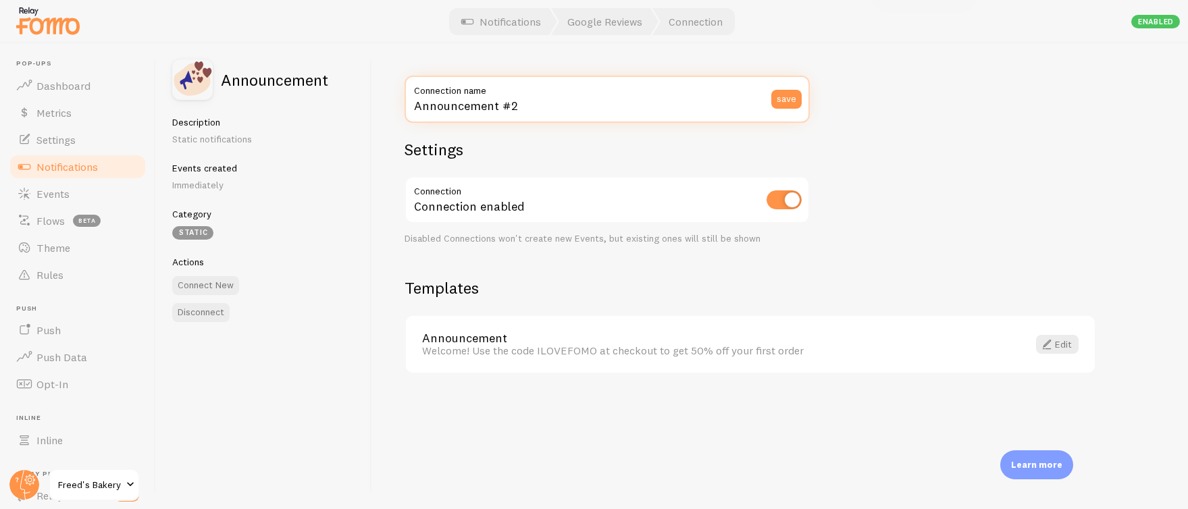
click at [494, 112] on input "Announcement #2" at bounding box center [606, 99] width 405 height 47
click at [494, 111] on input "Announcement #2" at bounding box center [606, 99] width 405 height 47
type input "Best of Las Vegas"
click at [1067, 337] on link "Edit" at bounding box center [1057, 344] width 43 height 19
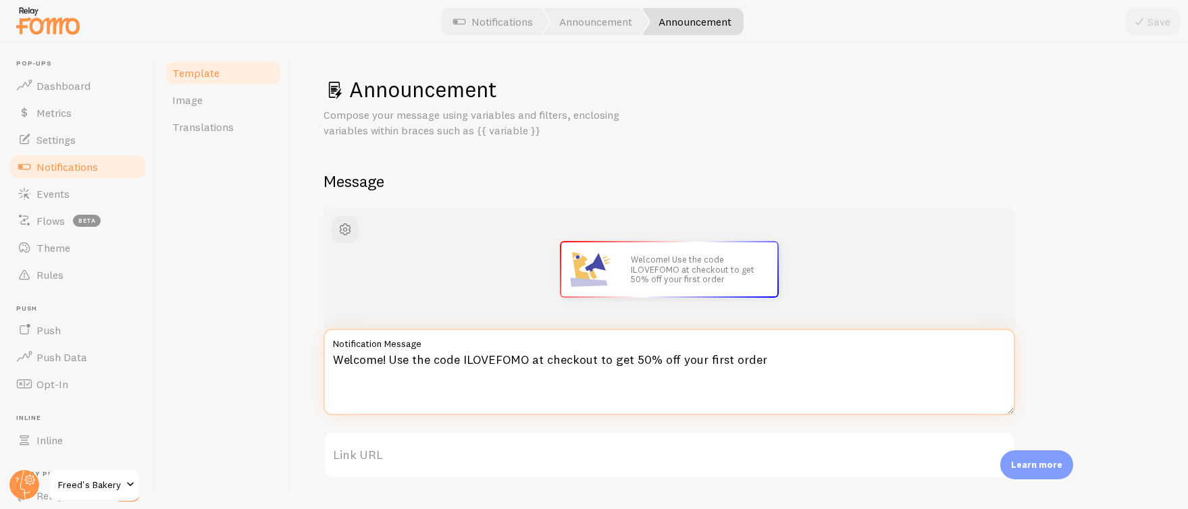
click at [521, 352] on textarea "Welcome! Use the code ILOVEFOMO at checkout to get 50% off your first order" at bounding box center [668, 372] width 691 height 86
click at [523, 357] on textarea "Welcome! Use the code ILOVEFOMO at checkout to get 50% off your first order" at bounding box center [668, 372] width 691 height 86
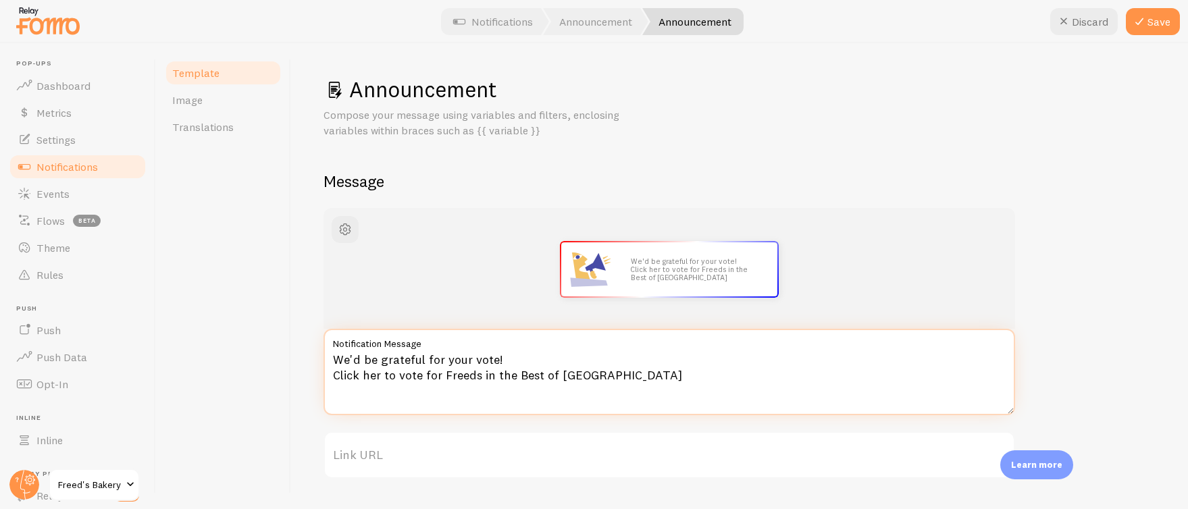
click at [452, 377] on textarea "We'd be grateful for your vote! Click her to vote for Freeds in the Best of Las…" at bounding box center [668, 372] width 691 height 86
drag, startPoint x: 444, startPoint y: 373, endPoint x: 456, endPoint y: 367, distance: 13.0
click at [444, 372] on textarea "We'd be grateful for your vote! Click her to vote for Freeds in the Best of Las…" at bounding box center [668, 372] width 691 height 86
click at [514, 376] on textarea "We'd be grateful for your vote! Click her to vote for Freeds in the Best of Las…" at bounding box center [668, 372] width 691 height 86
drag, startPoint x: 384, startPoint y: 373, endPoint x: 332, endPoint y: 367, distance: 52.4
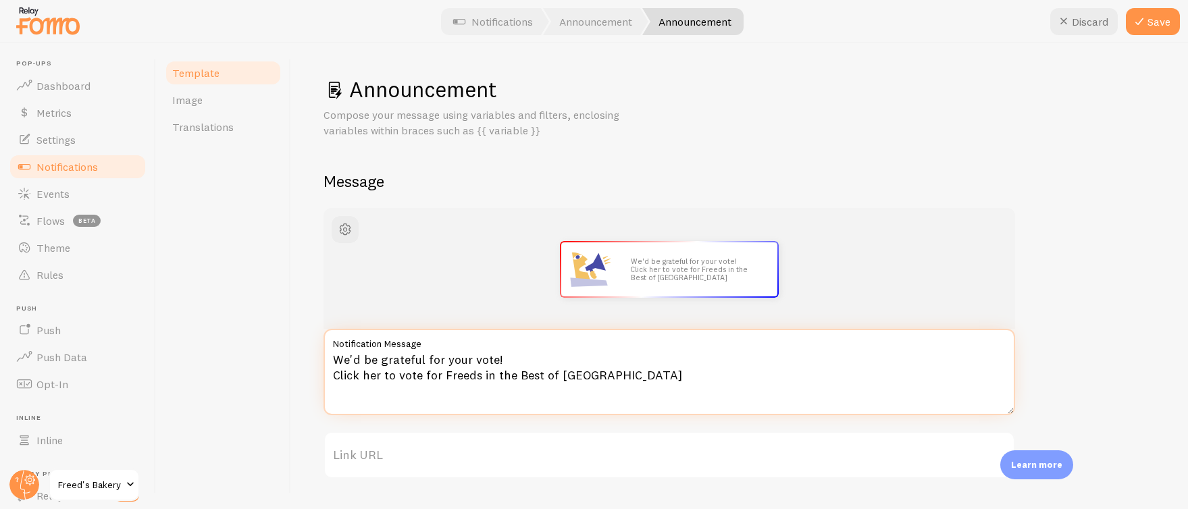
click at [332, 367] on textarea "We'd be grateful for your vote! Click her to vote for Freeds in the Best of Las…" at bounding box center [668, 372] width 691 height 86
click at [432, 372] on textarea "We'd be grateful for your vote! A vote for Freeds in the Best of Las Vegas" at bounding box center [668, 372] width 691 height 86
click at [546, 372] on textarea "We'd be grateful for your vote! A vote for Freeds in Best of Las Vegas" at bounding box center [668, 372] width 691 height 86
click at [531, 355] on textarea "We'd be grateful for your vote! A vote for Freeds in Best of Las Vegas would me…" at bounding box center [668, 372] width 691 height 86
click at [369, 371] on textarea "We'd be grateful for your vote! 💛 A vote for Freeds in Best of Las Vegas would …" at bounding box center [668, 372] width 691 height 86
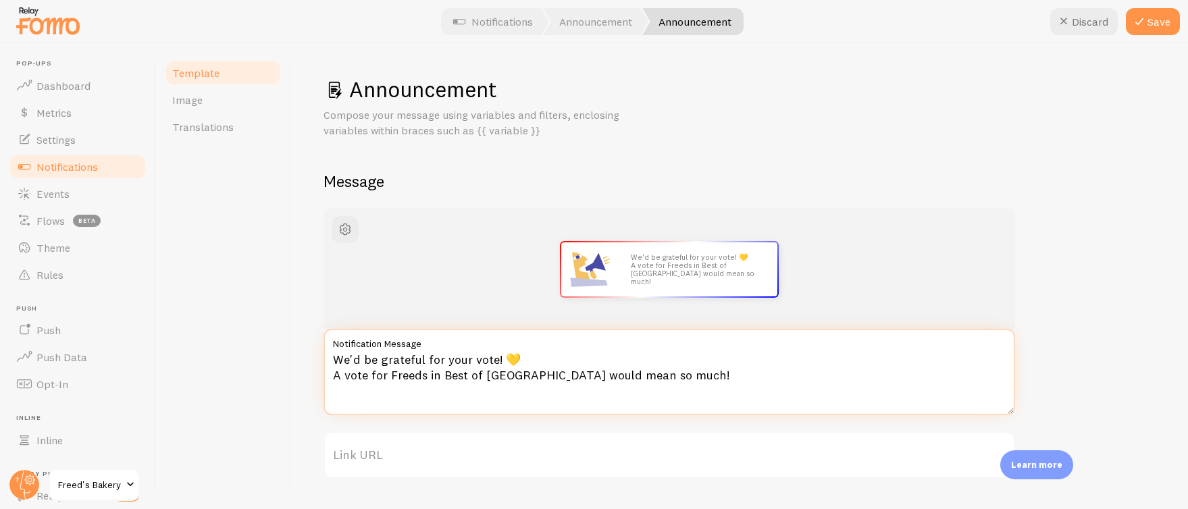
click at [712, 380] on textarea "We'd be grateful for your vote! 💛 A vote for Freeds in Best of Las Vegas would …" at bounding box center [668, 372] width 691 height 86
click at [441, 372] on textarea "We'd be grateful for your vote! 💛 A vote for Freeds in Best of Las Vegas would …" at bounding box center [668, 372] width 691 height 86
click at [551, 375] on textarea "We'd be grateful for your vote! 💛 A vote for Freeds in **Best of Las Vegas woul…" at bounding box center [668, 372] width 691 height 86
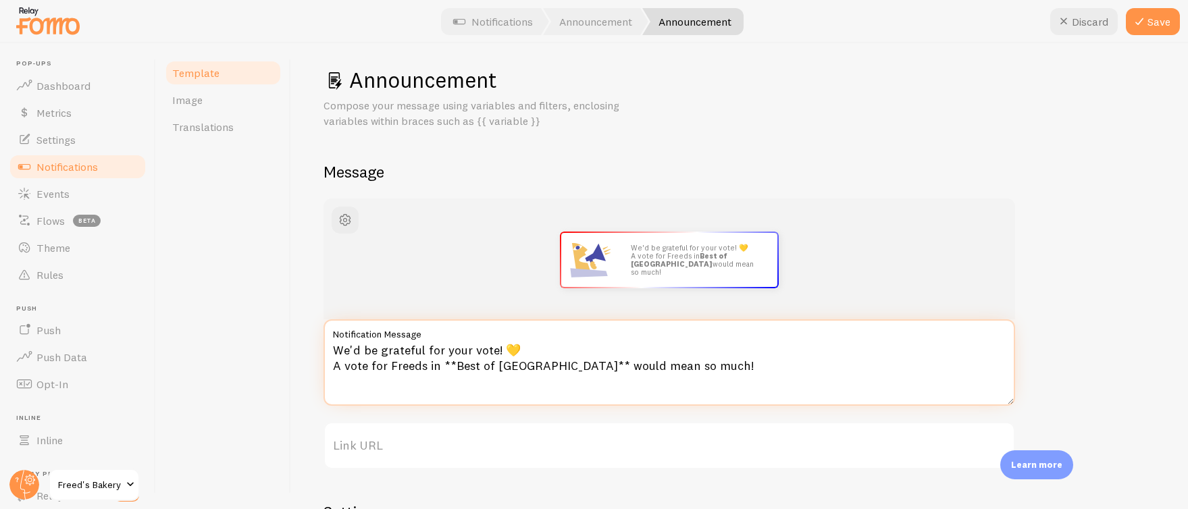
scroll to position [24, 0]
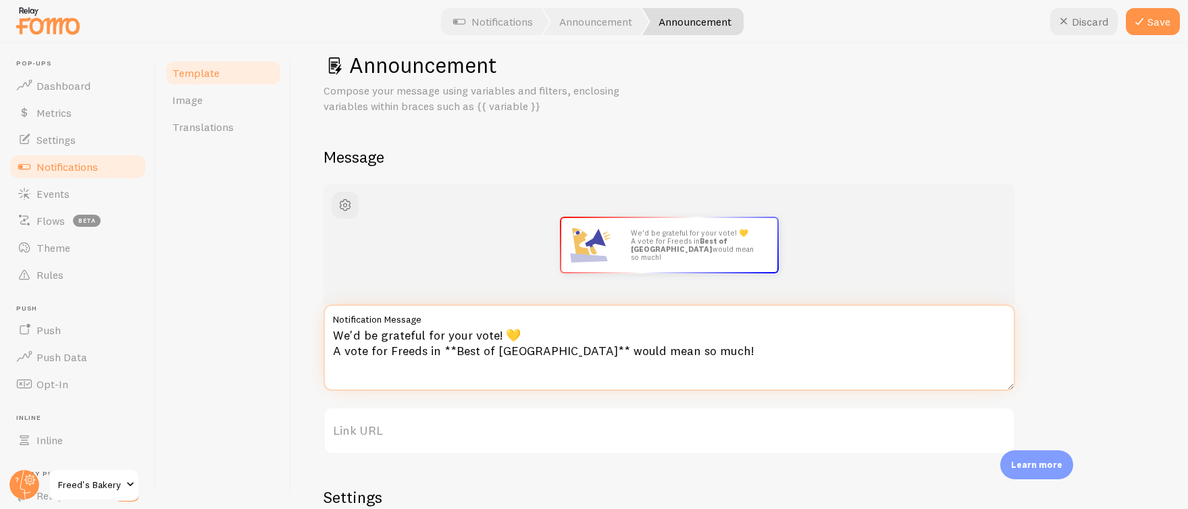
type textarea "We'd be grateful for your vote! 💛 A vote for Freeds in **Best of Las Vegas** wo…"
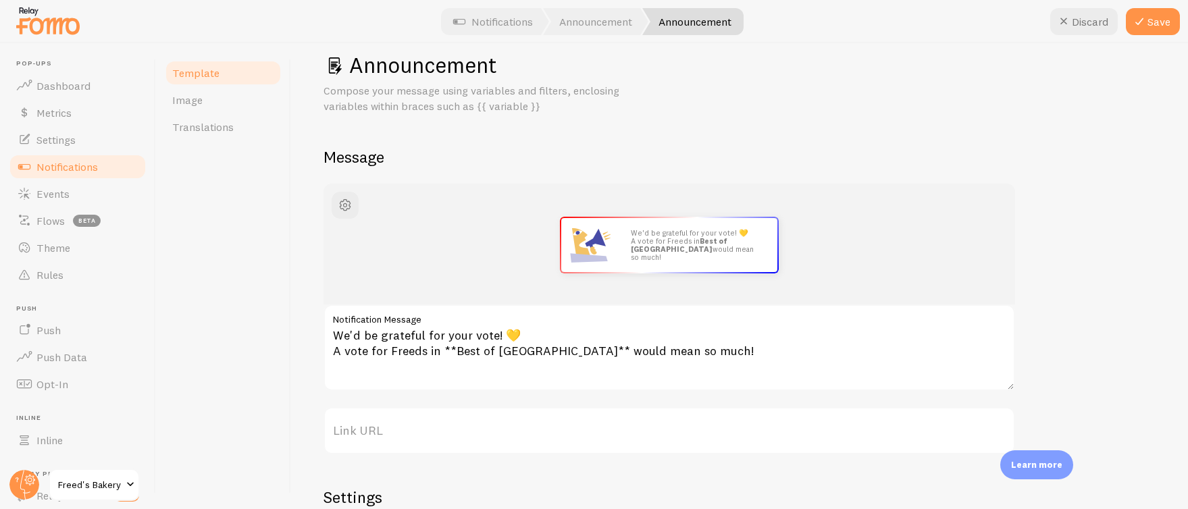
click at [411, 430] on label "Link URL" at bounding box center [668, 430] width 691 height 47
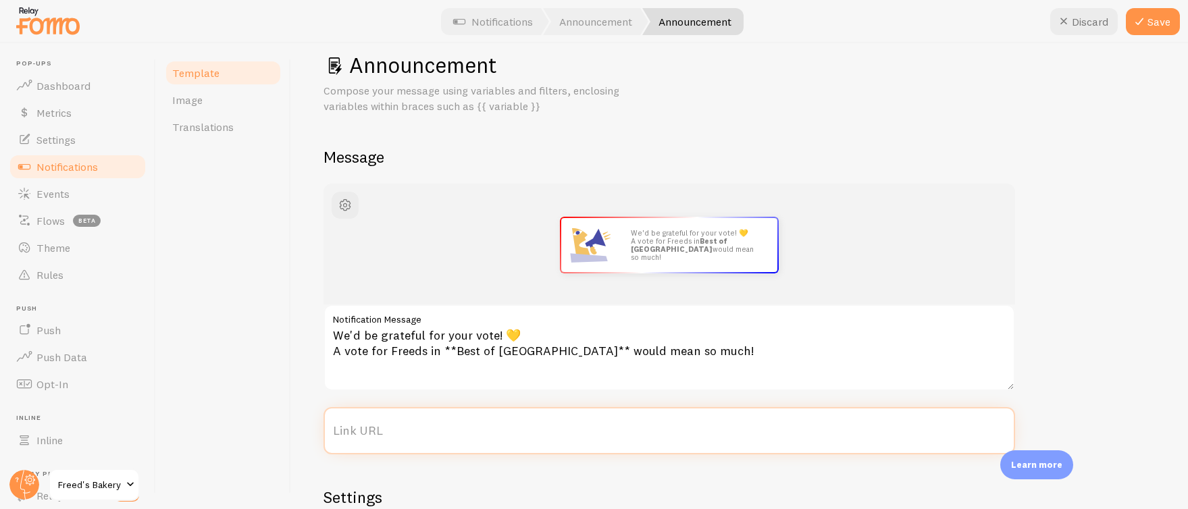
click at [411, 430] on input "Link URL" at bounding box center [668, 430] width 691 height 47
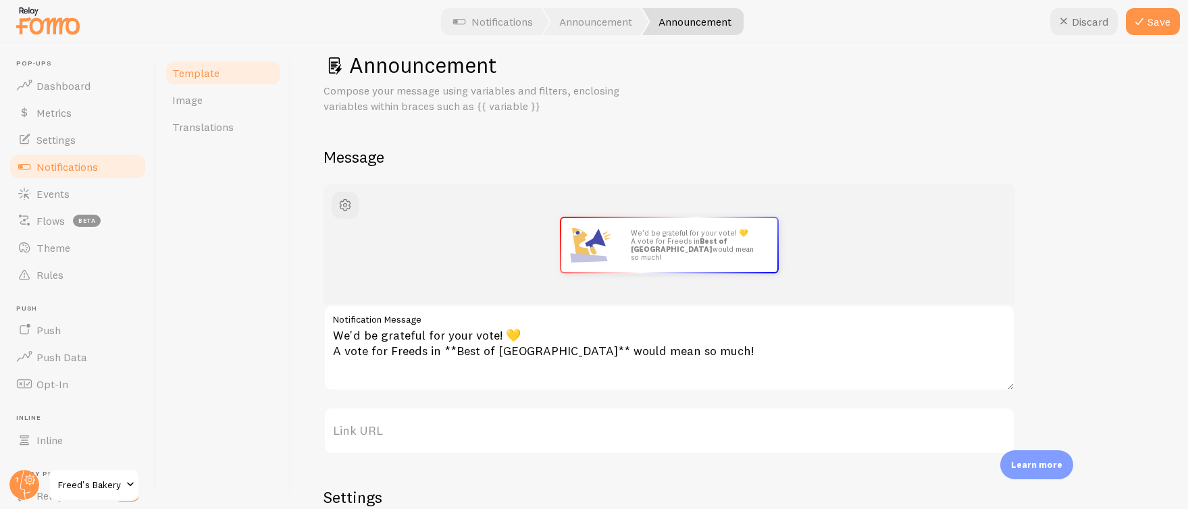
click at [435, 432] on label "Link URL" at bounding box center [668, 430] width 691 height 47
click at [435, 432] on input "Link URL" at bounding box center [668, 430] width 691 height 47
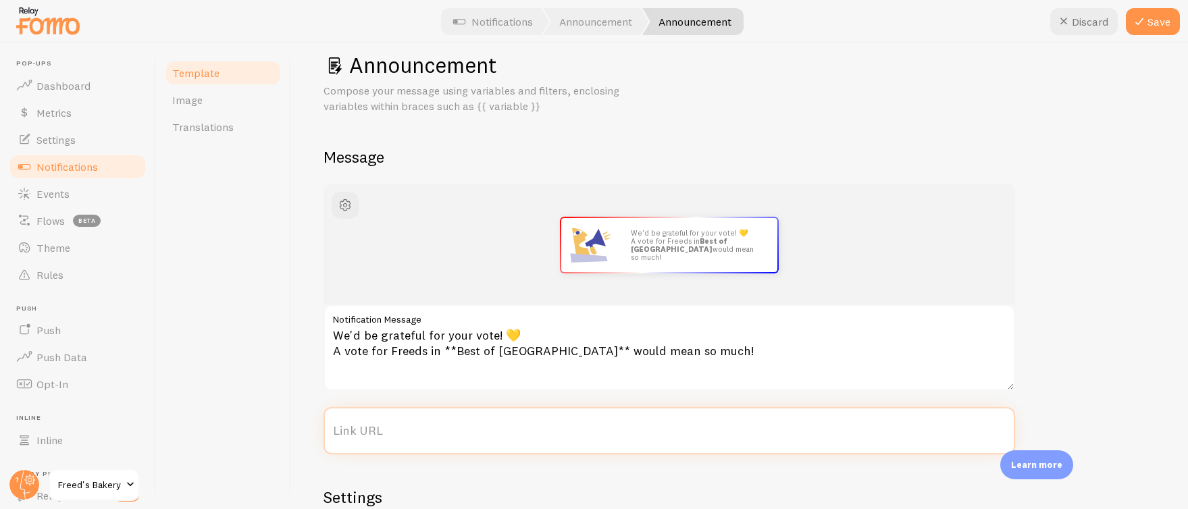
paste input "https://www.votebolv.com/Freeds"
type input "https://www.votebolv.com/Freeds"
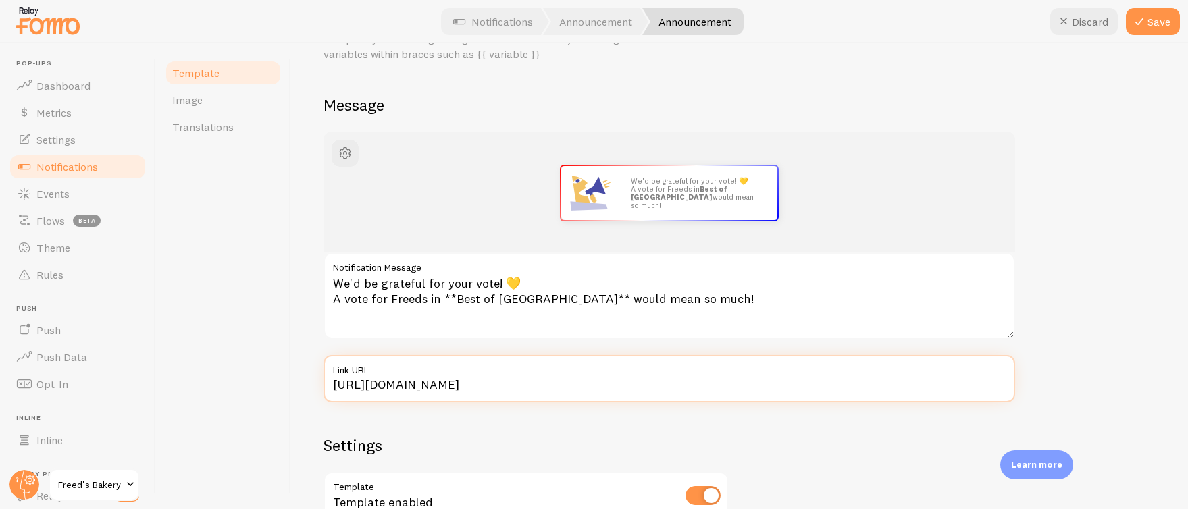
scroll to position [87, 0]
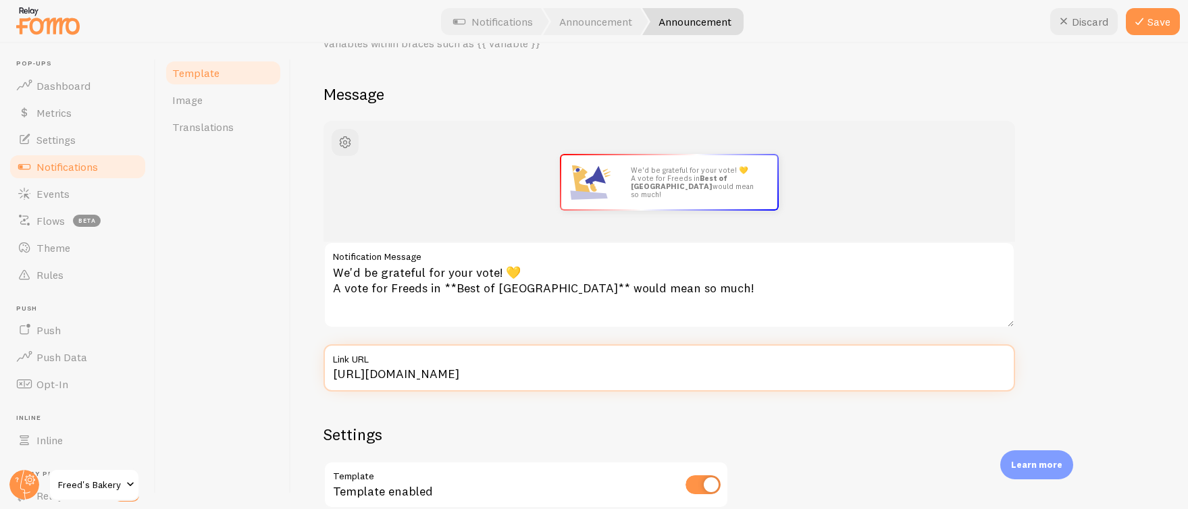
type input "https://www.votebolv.com/Freeds"
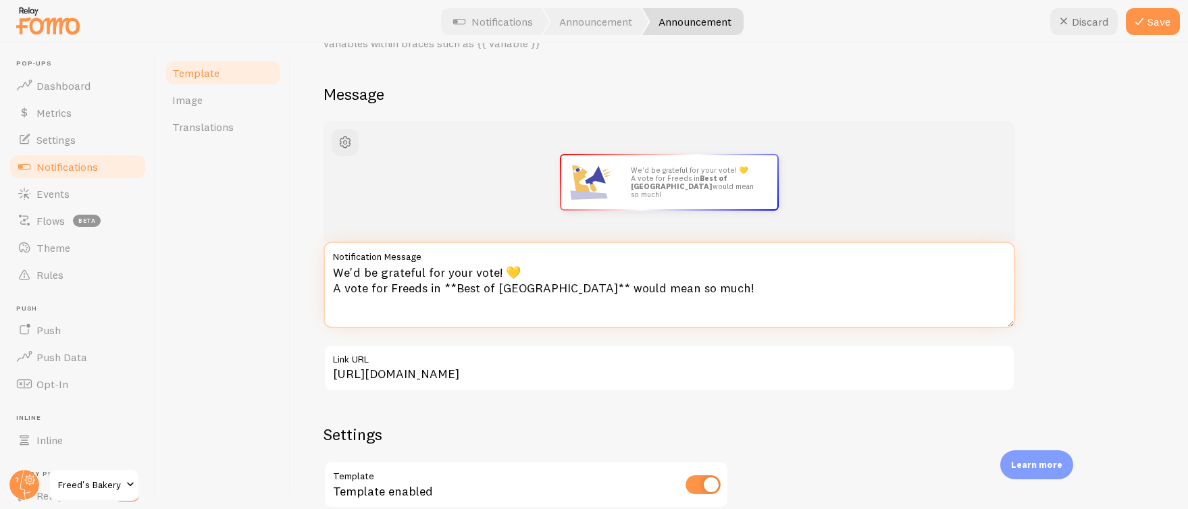
click at [712, 288] on textarea "We'd be grateful for your vote! 💛 A vote for Freeds in **Best of Las Vegas** wo…" at bounding box center [668, 285] width 691 height 86
drag, startPoint x: 683, startPoint y: 288, endPoint x: 740, endPoint y: 246, distance: 71.4
click at [683, 288] on textarea "We'd be grateful for your vote! 💛 A vote for Freeds in **Best of Las Vegas** wo…" at bounding box center [668, 285] width 691 height 86
click at [766, 285] on textarea "We'd be grateful for your vote! 💛 A vote for Freeds in **Best of Las Vegas** wo…" at bounding box center [668, 285] width 691 height 86
click at [823, 325] on textarea "We'd be grateful for your vote! 💛 A vote for Freeds in **Best of Las Vegas** wo…" at bounding box center [668, 285] width 691 height 86
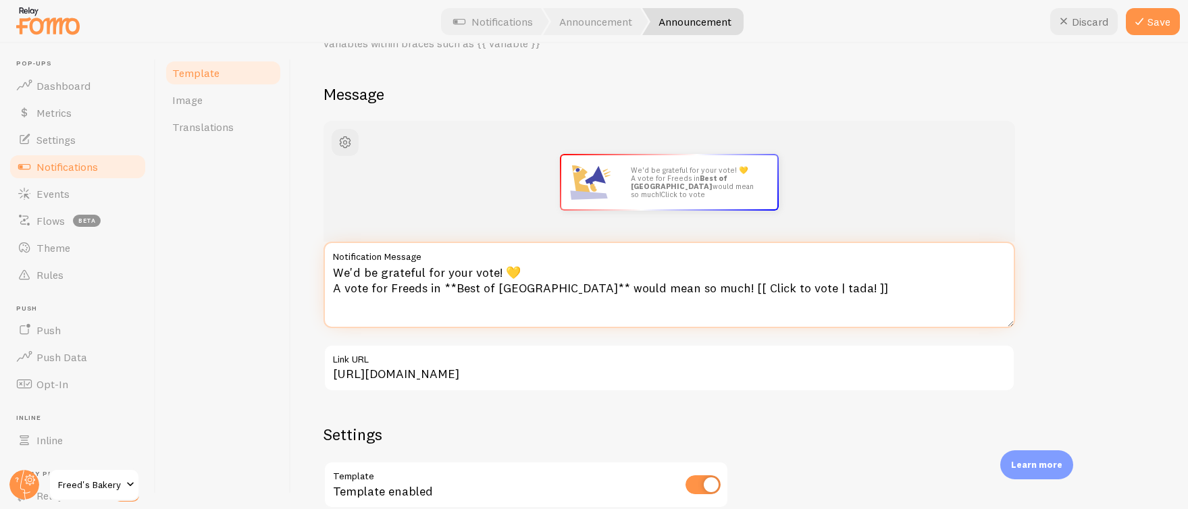
click at [798, 288] on textarea "We'd be grateful for your vote! 💛 A vote for Freeds in **Best of Las Vegas** wo…" at bounding box center [668, 285] width 691 height 86
type textarea "We'd be grateful for your vote! 💛 A vote for Freeds in **Best of Las Vegas** wo…"
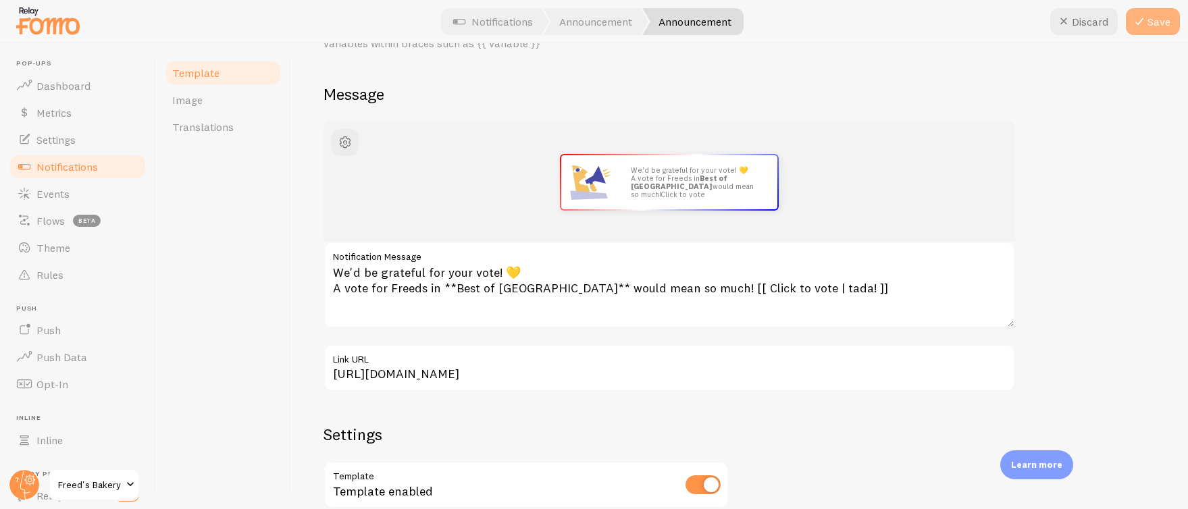
click at [1153, 29] on button "Save" at bounding box center [1153, 21] width 54 height 27
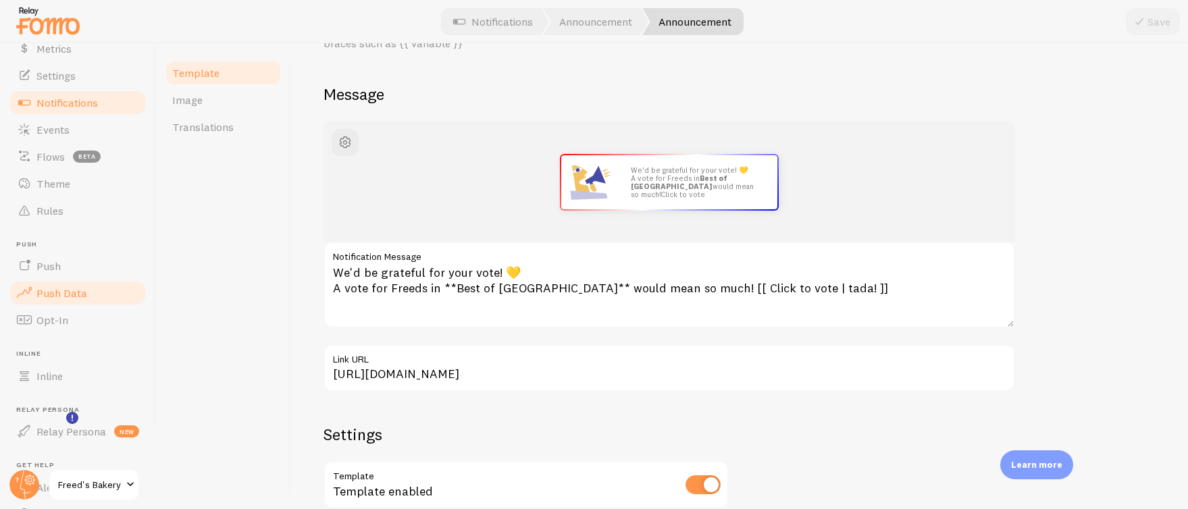
scroll to position [0, 0]
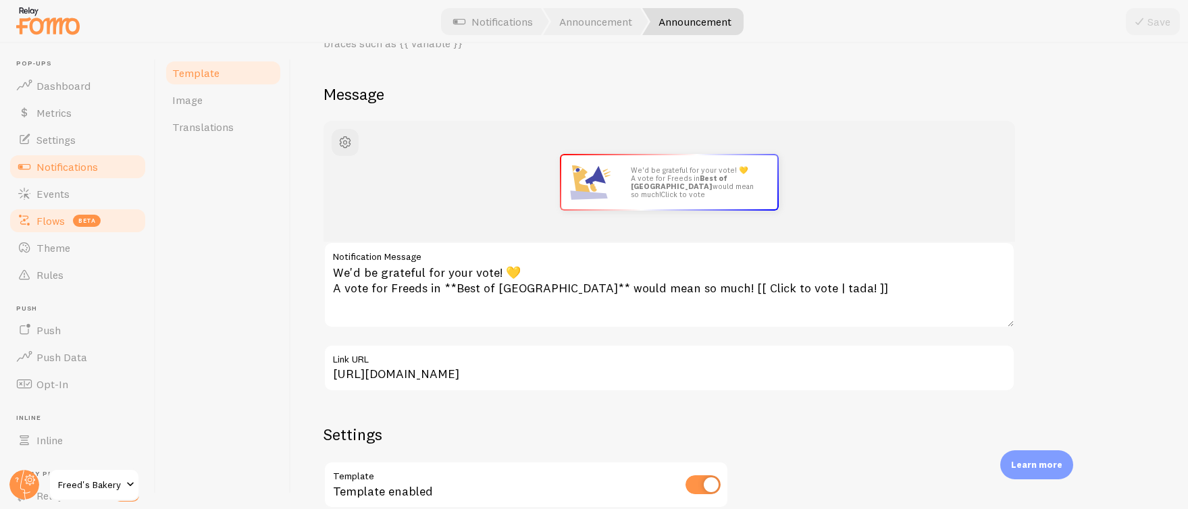
click at [61, 214] on span "Flows" at bounding box center [50, 221] width 28 height 14
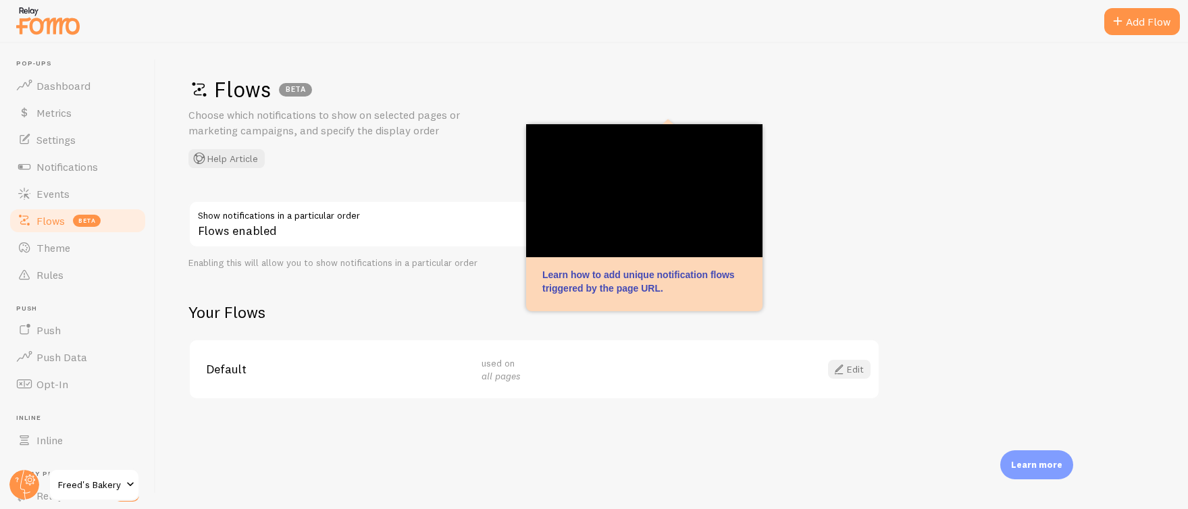
click at [851, 365] on link "Edit" at bounding box center [849, 369] width 43 height 19
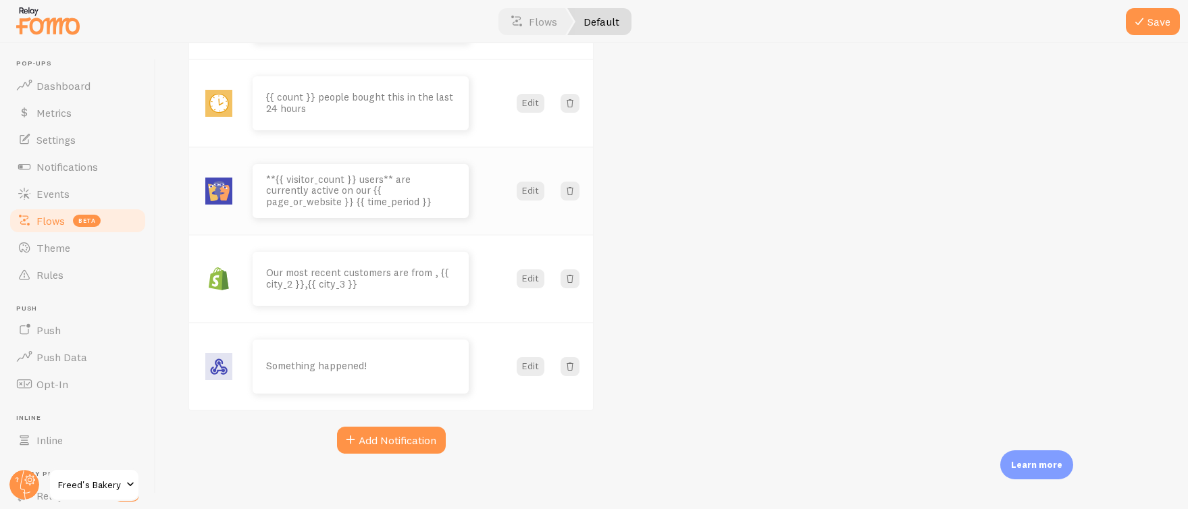
scroll to position [948, 0]
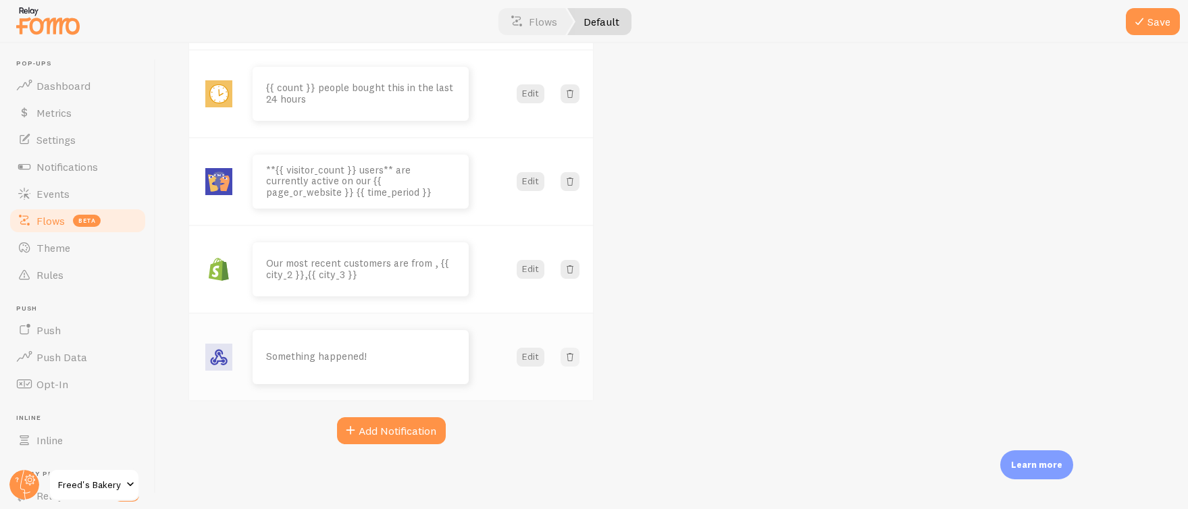
click at [571, 359] on span at bounding box center [570, 357] width 14 height 14
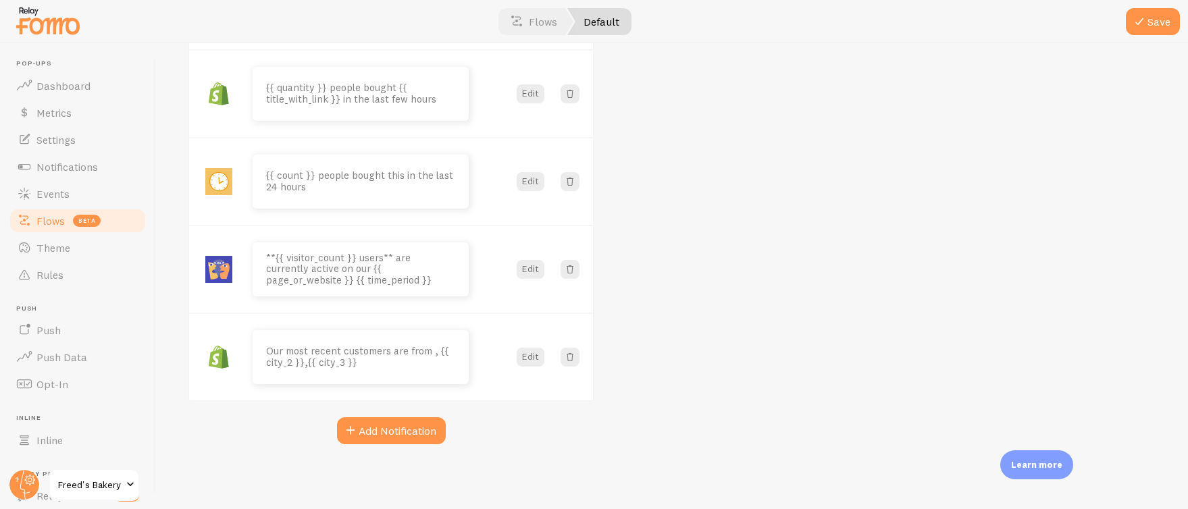
click at [1159, 15] on button "Save" at bounding box center [1153, 21] width 54 height 27
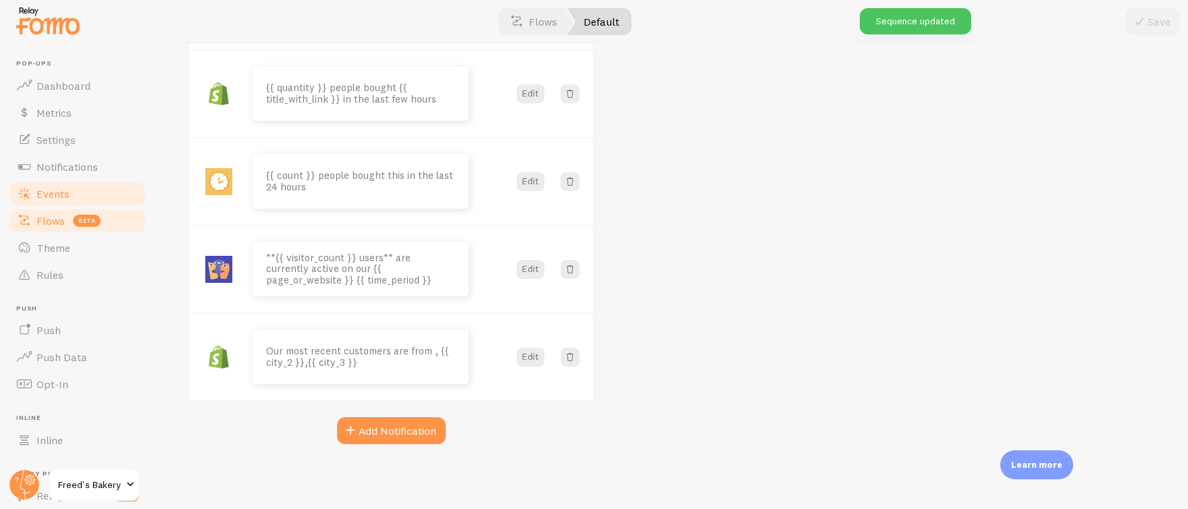
click at [64, 191] on span "Events" at bounding box center [52, 194] width 33 height 14
